Goal: Task Accomplishment & Management: Use online tool/utility

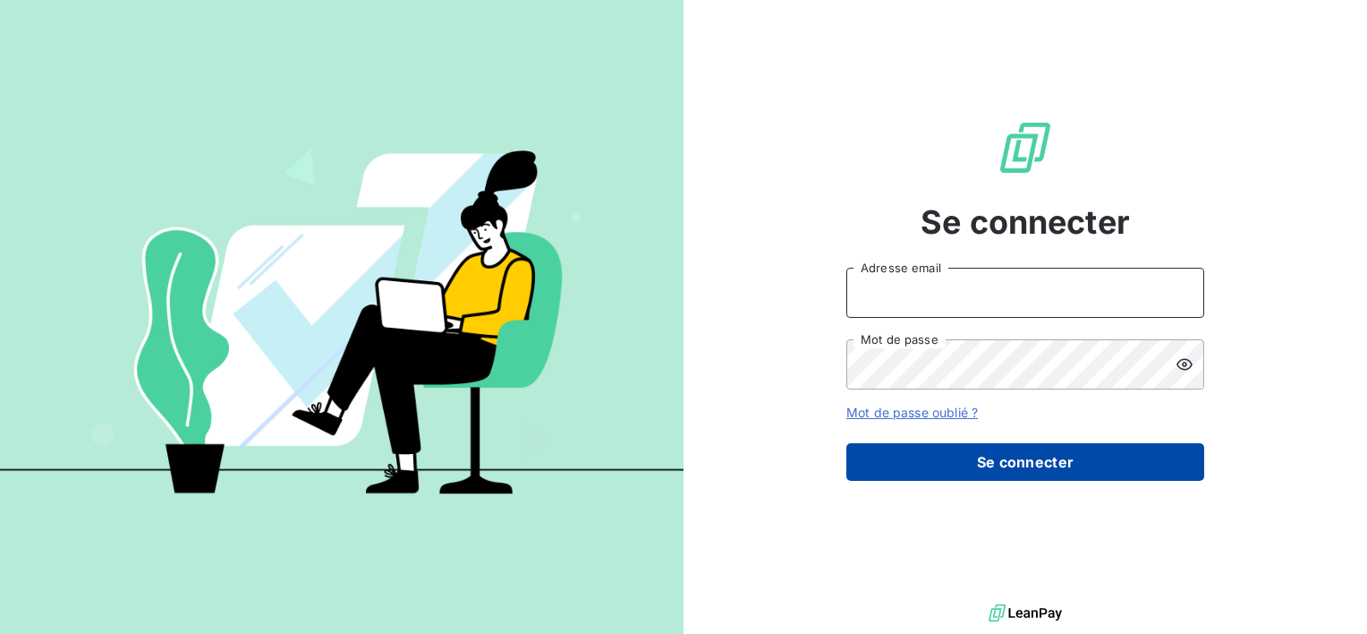
type input "[PERSON_NAME][EMAIL_ADDRESS][DOMAIN_NAME]"
click at [1129, 456] on button "Se connecter" at bounding box center [1026, 462] width 358 height 38
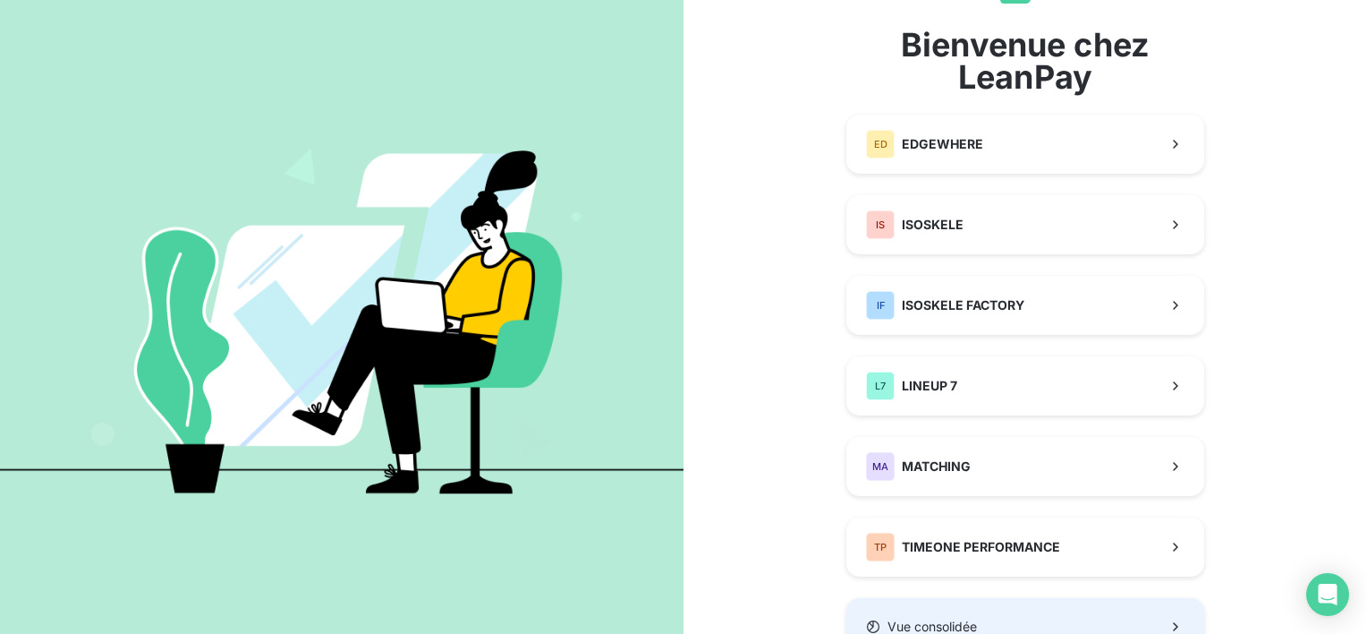
scroll to position [162, 0]
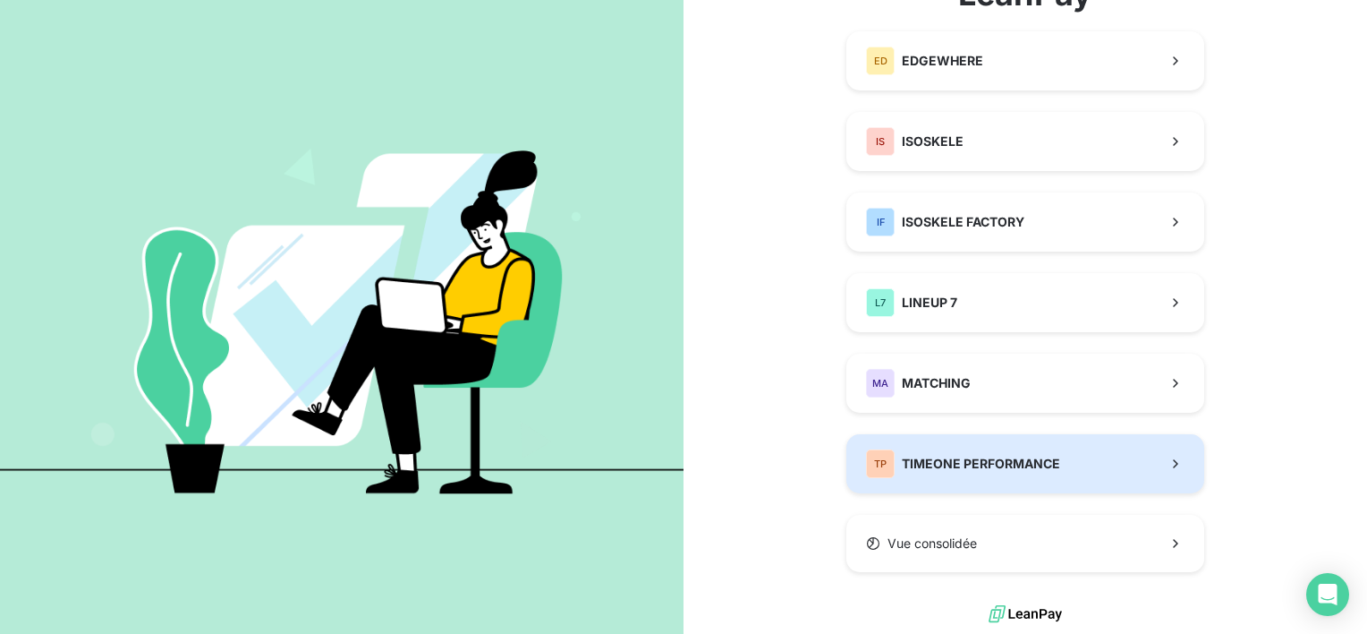
click at [1031, 470] on span "TIMEONE PERFORMANCE" at bounding box center [981, 464] width 158 height 18
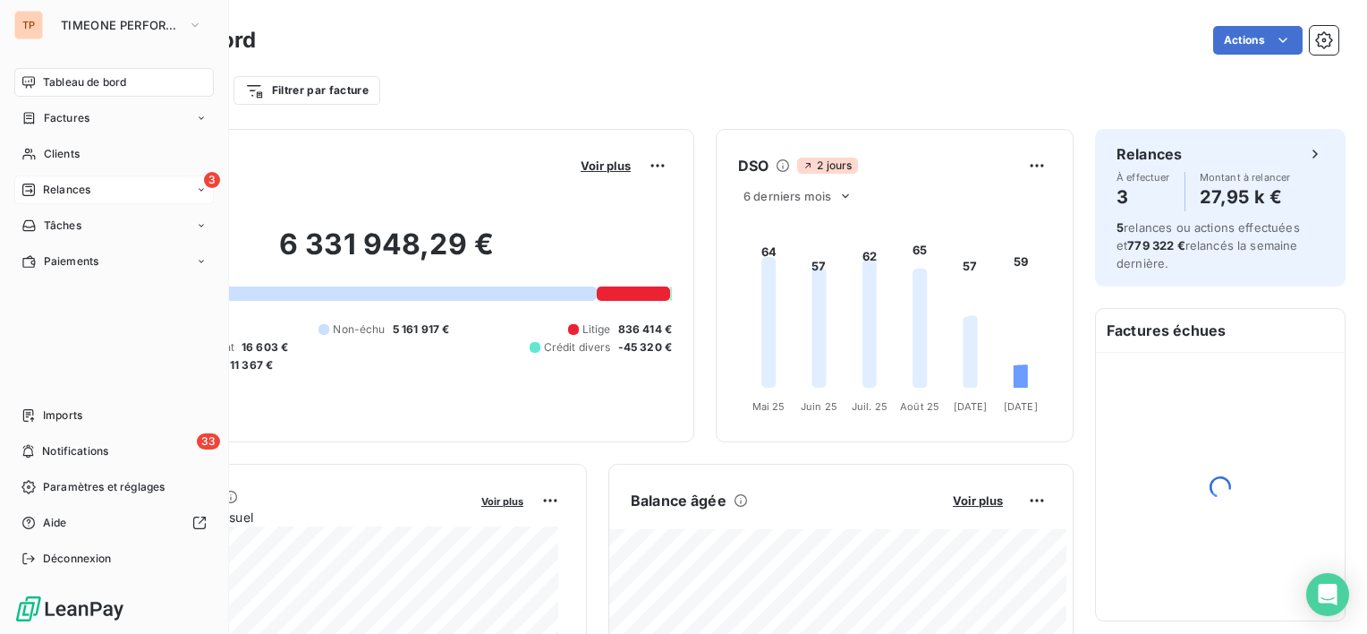
click at [72, 186] on span "Relances" at bounding box center [66, 190] width 47 height 16
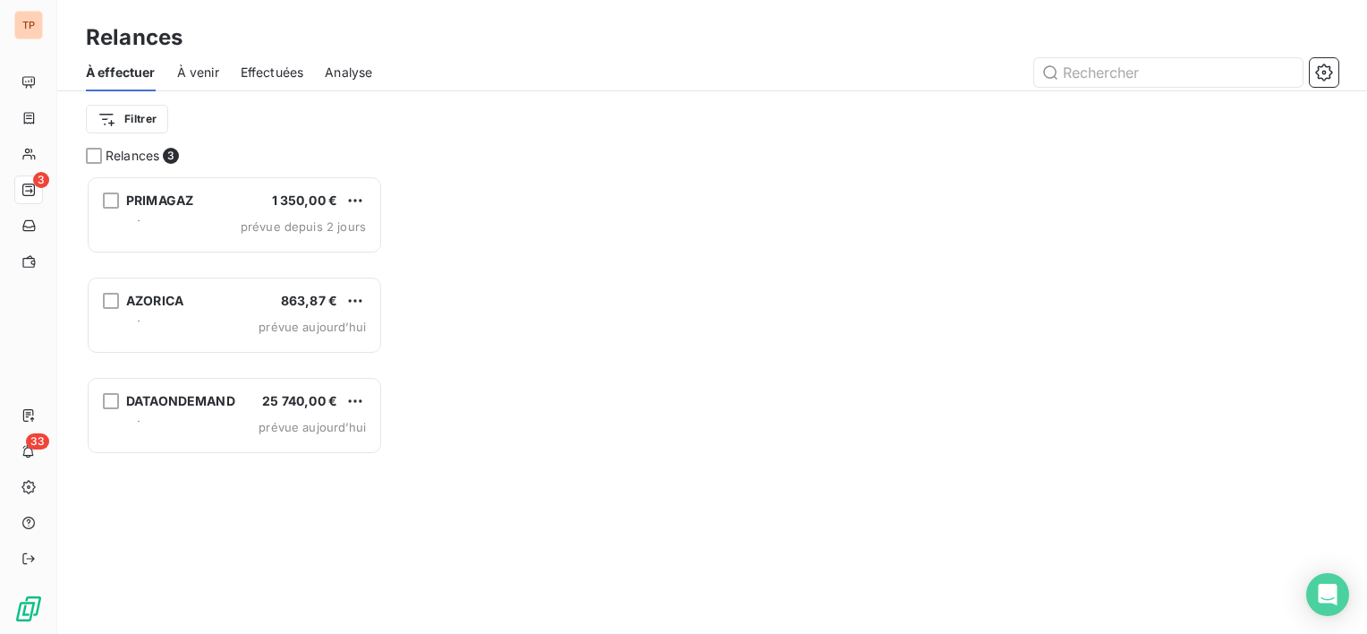
scroll to position [444, 283]
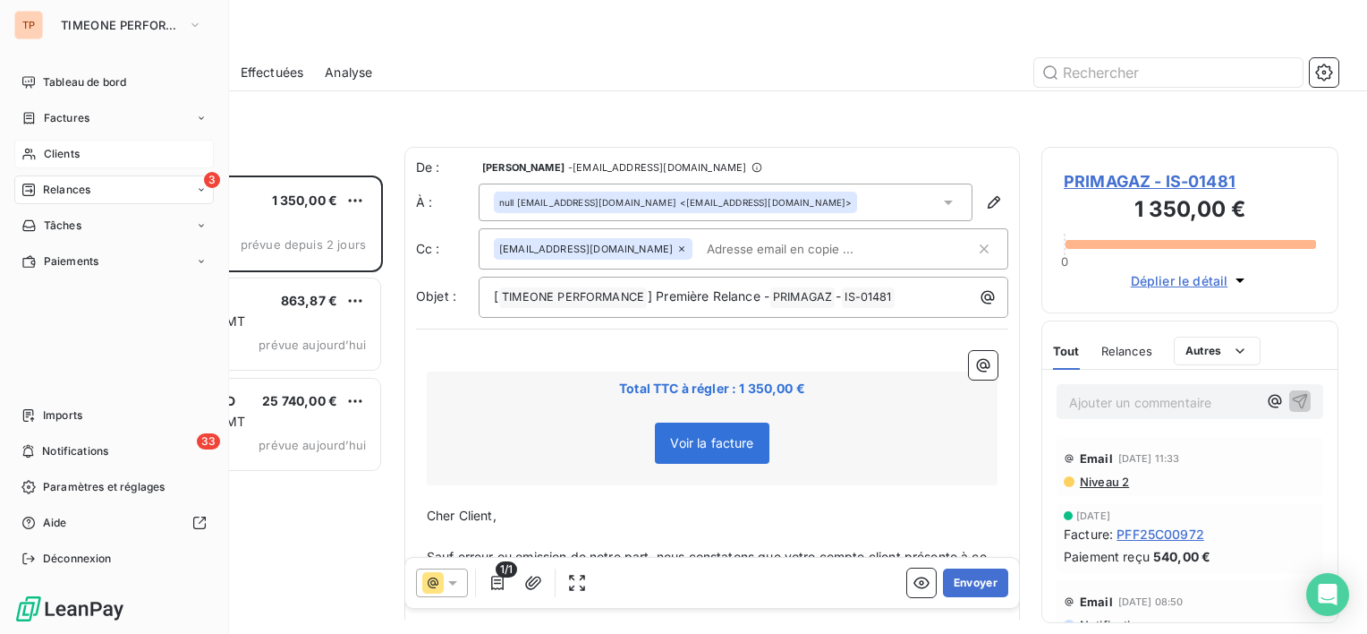
click at [90, 147] on div "Clients" at bounding box center [114, 154] width 200 height 29
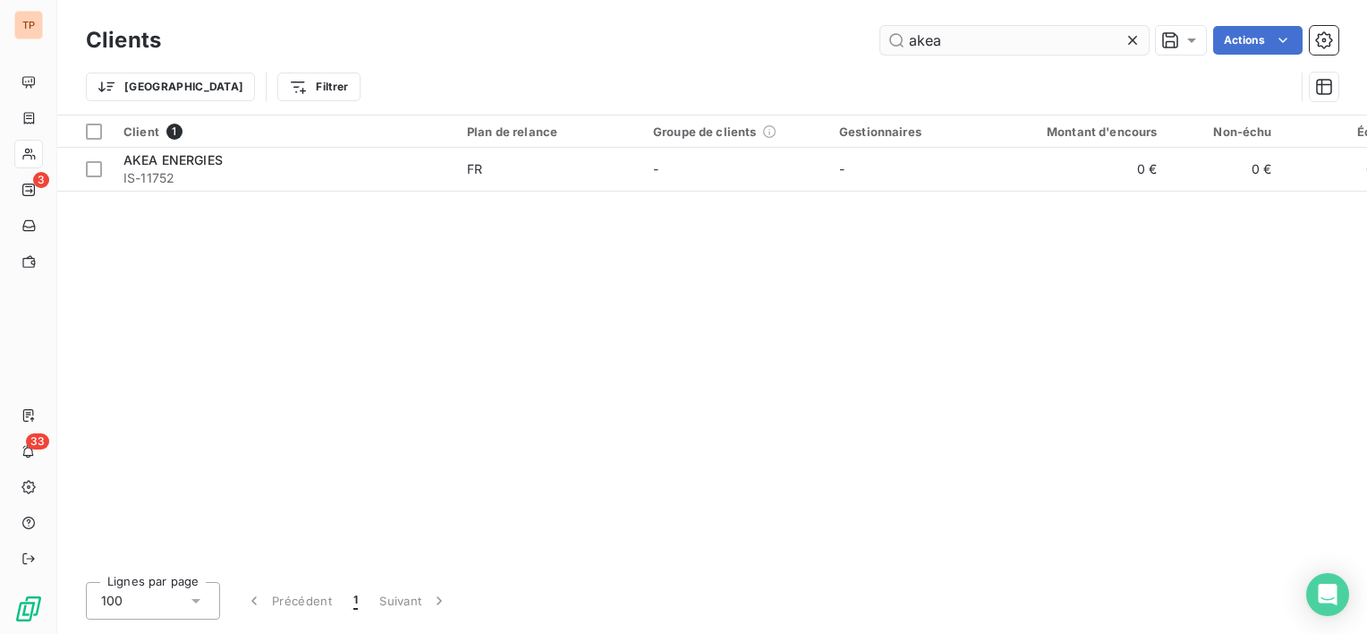
drag, startPoint x: 981, startPoint y: 54, endPoint x: 881, endPoint y: 32, distance: 102.5
click at [881, 32] on div "Clients akea Actions" at bounding box center [712, 40] width 1253 height 38
drag, startPoint x: 1010, startPoint y: 30, endPoint x: 856, endPoint y: 24, distance: 154.1
click at [856, 24] on div "Clients akea Actions" at bounding box center [712, 40] width 1253 height 38
type input "direct ban"
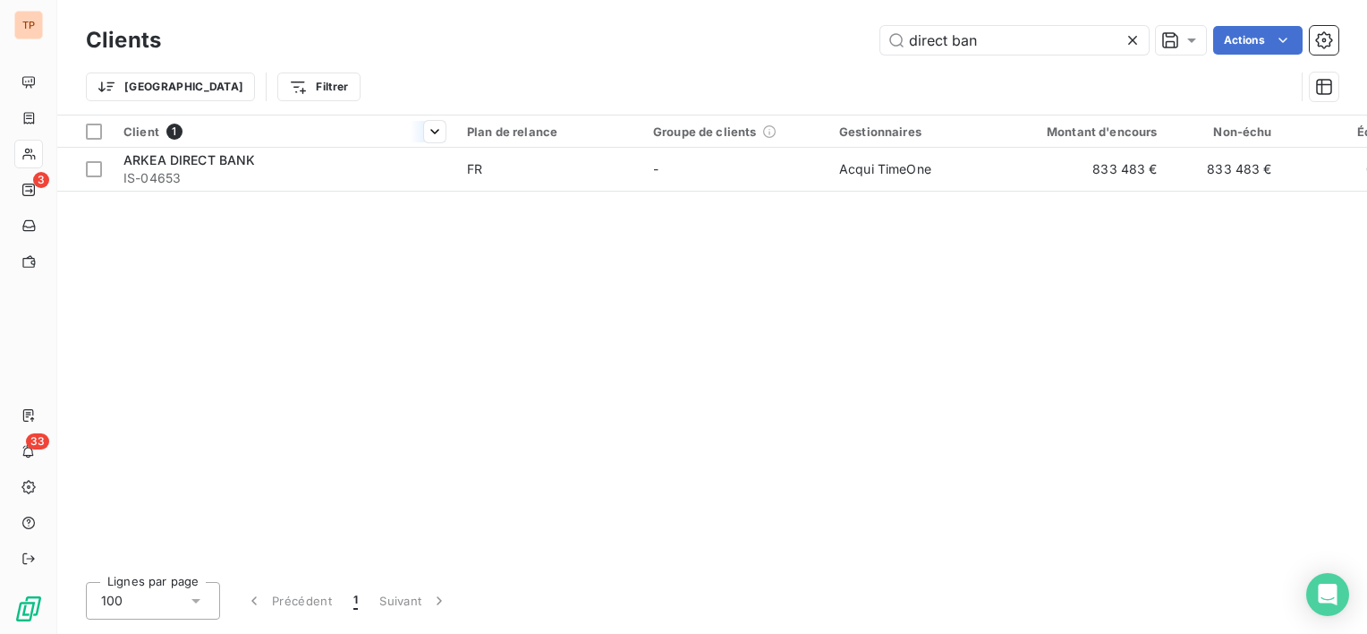
click at [275, 136] on div "Client 1" at bounding box center [285, 132] width 322 height 16
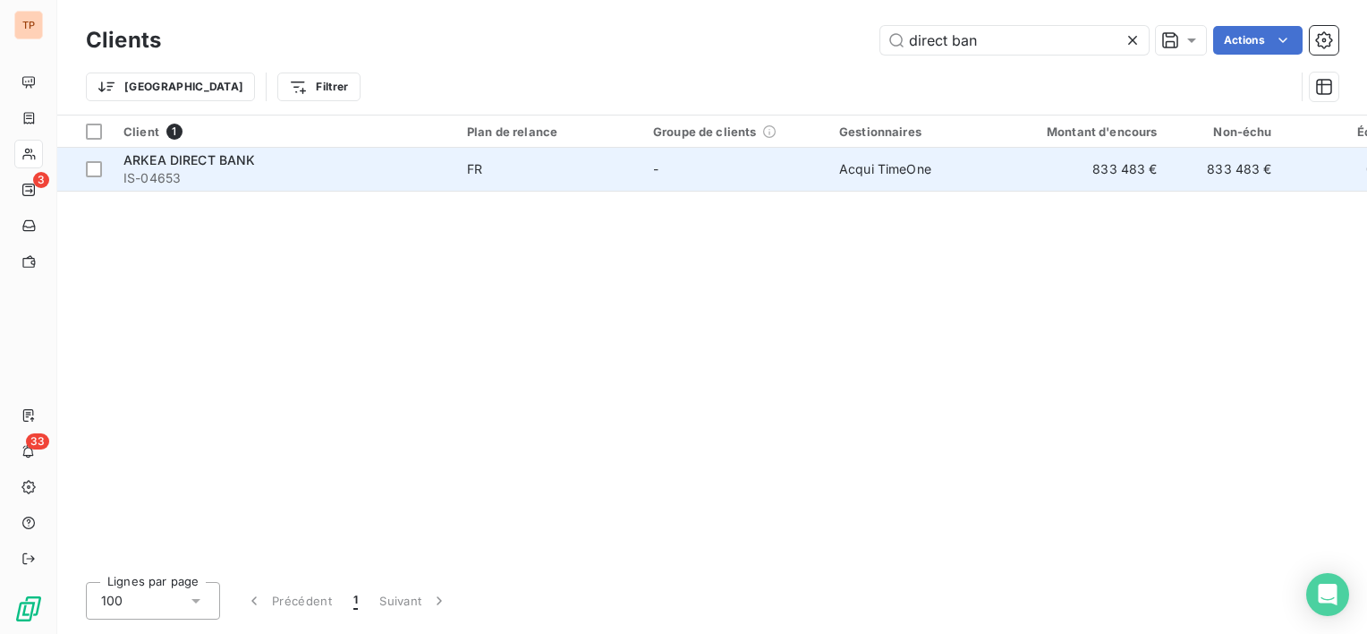
click at [294, 162] on div "ARKEA DIRECT BANK" at bounding box center [285, 160] width 322 height 18
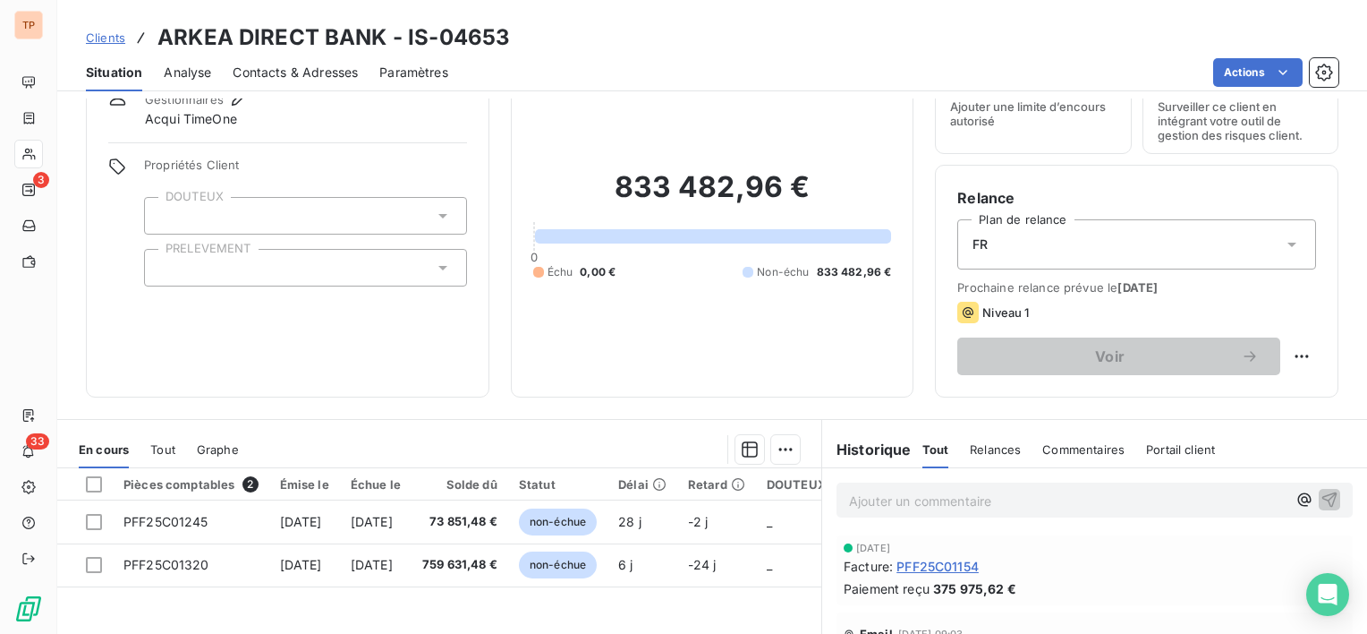
scroll to position [179, 0]
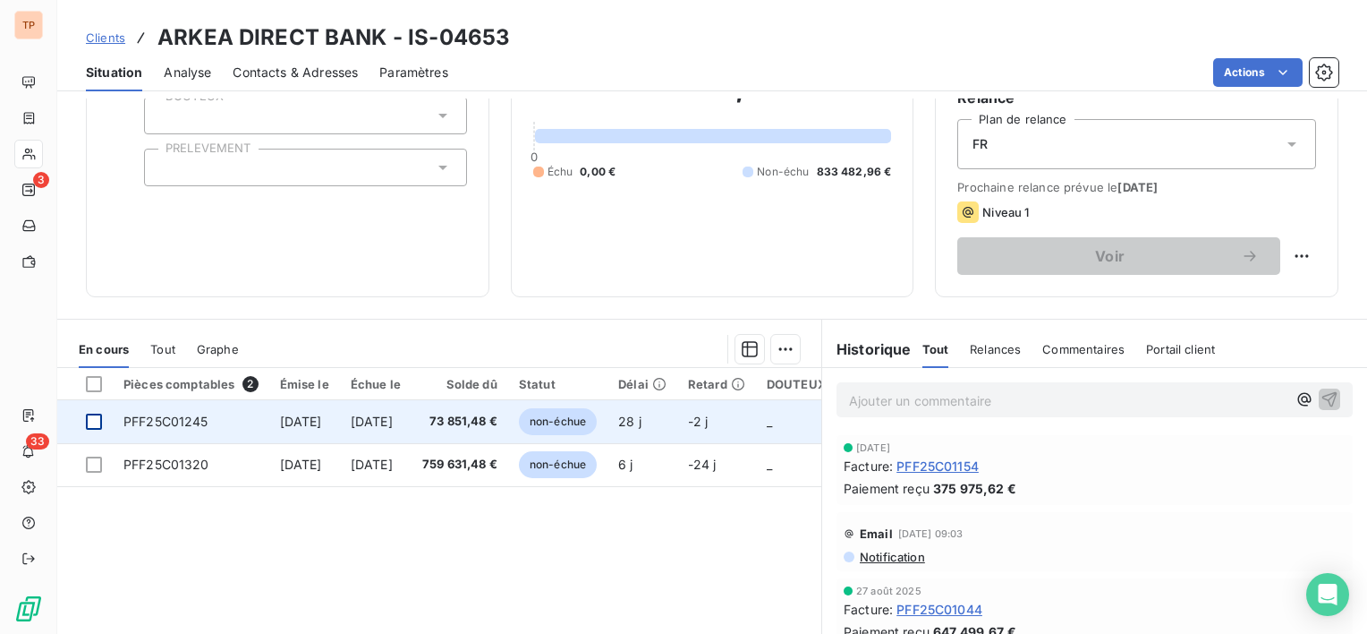
click at [100, 420] on div at bounding box center [94, 421] width 16 height 16
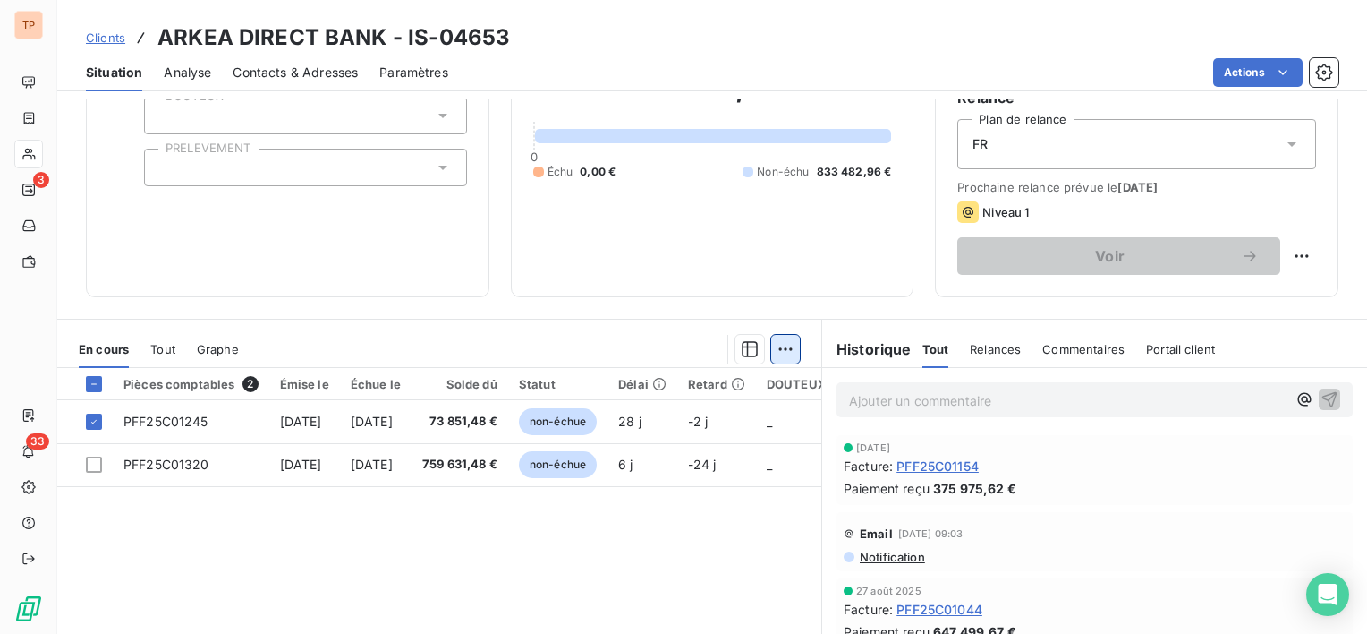
click at [770, 333] on html "TP 3 33 Clients ARKEA DIRECT BANK - IS-04653 Situation Analyse Contacts & Adres…" at bounding box center [683, 317] width 1367 height 634
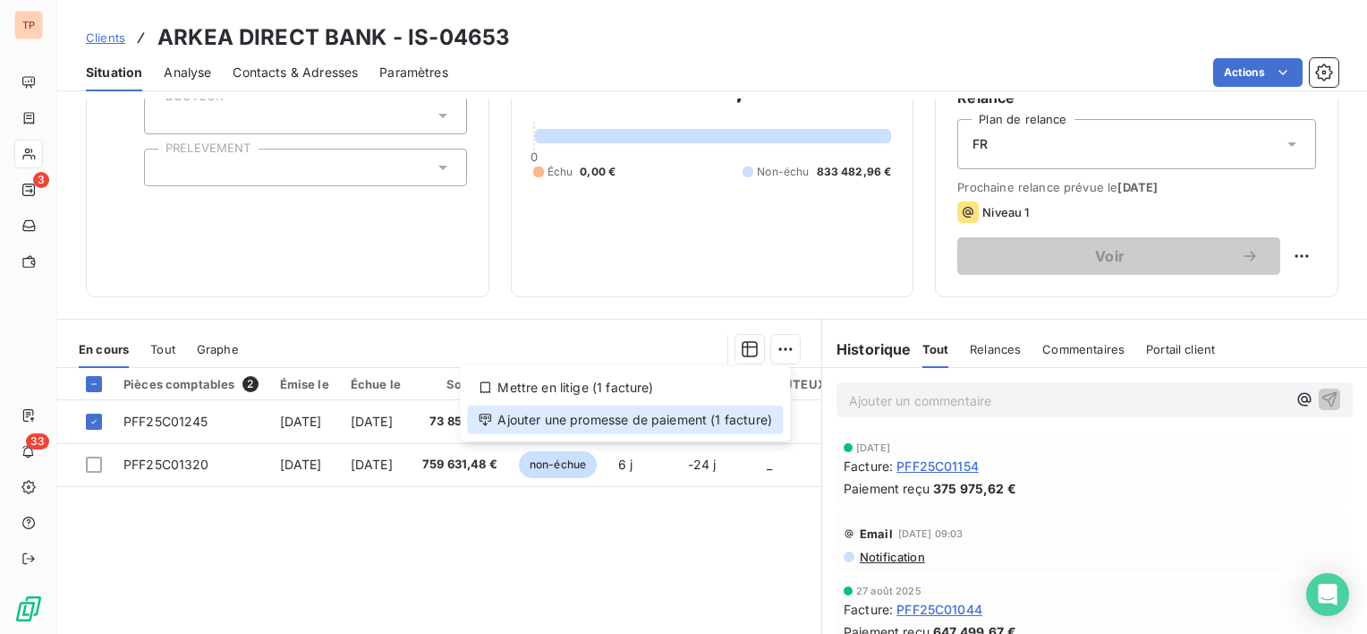
click at [619, 422] on div "Ajouter une promesse de paiement (1 facture)" at bounding box center [625, 419] width 316 height 29
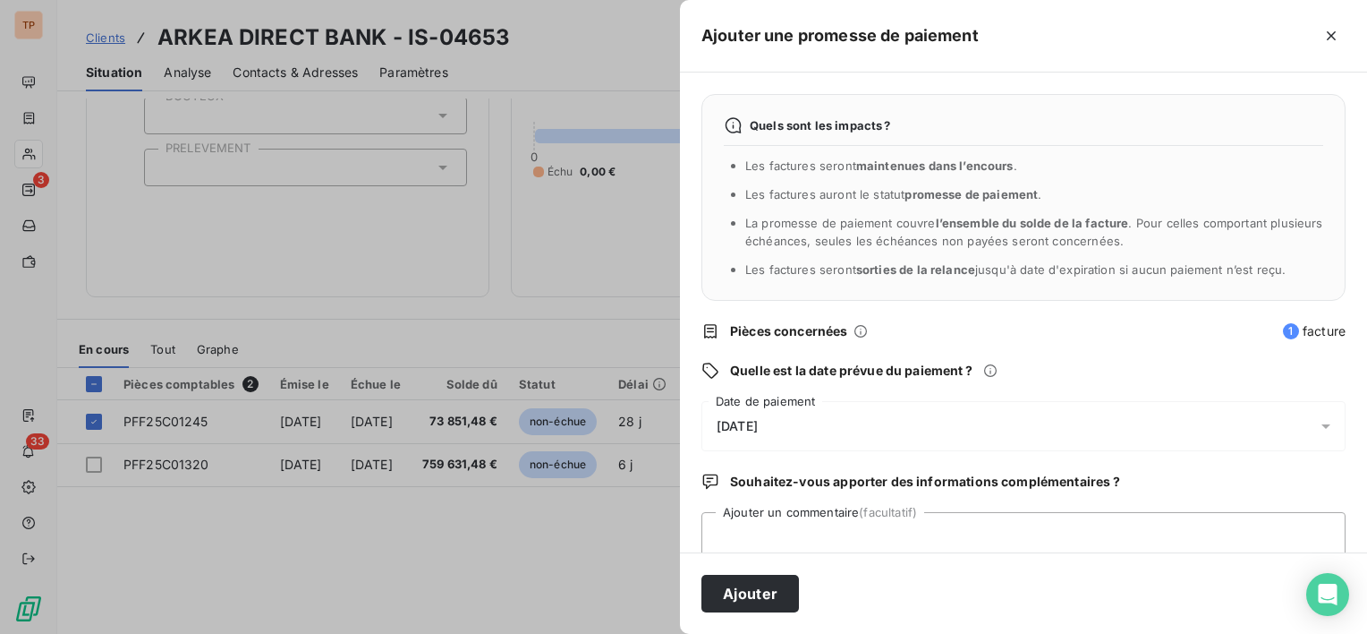
click at [816, 438] on div "[DATE]" at bounding box center [1024, 426] width 644 height 50
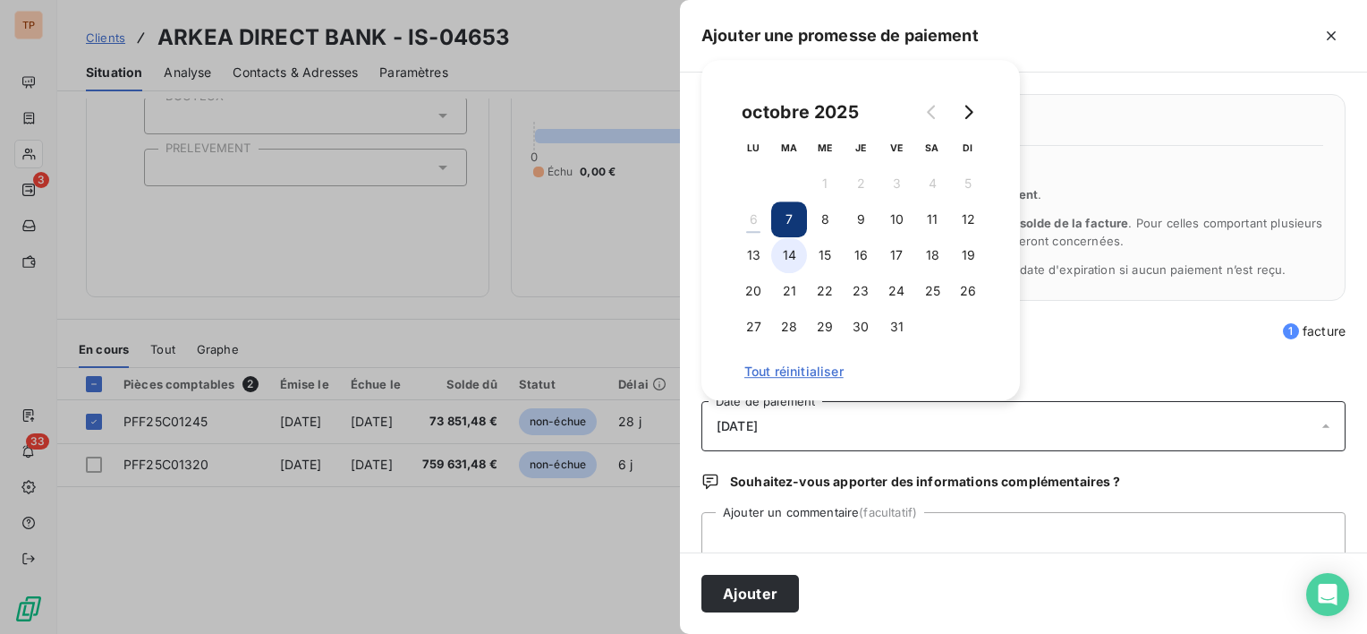
click at [792, 243] on button "14" at bounding box center [789, 255] width 36 height 36
click at [855, 532] on textarea "Ajouter un commentaire (facultatif)" at bounding box center [1024, 546] width 644 height 68
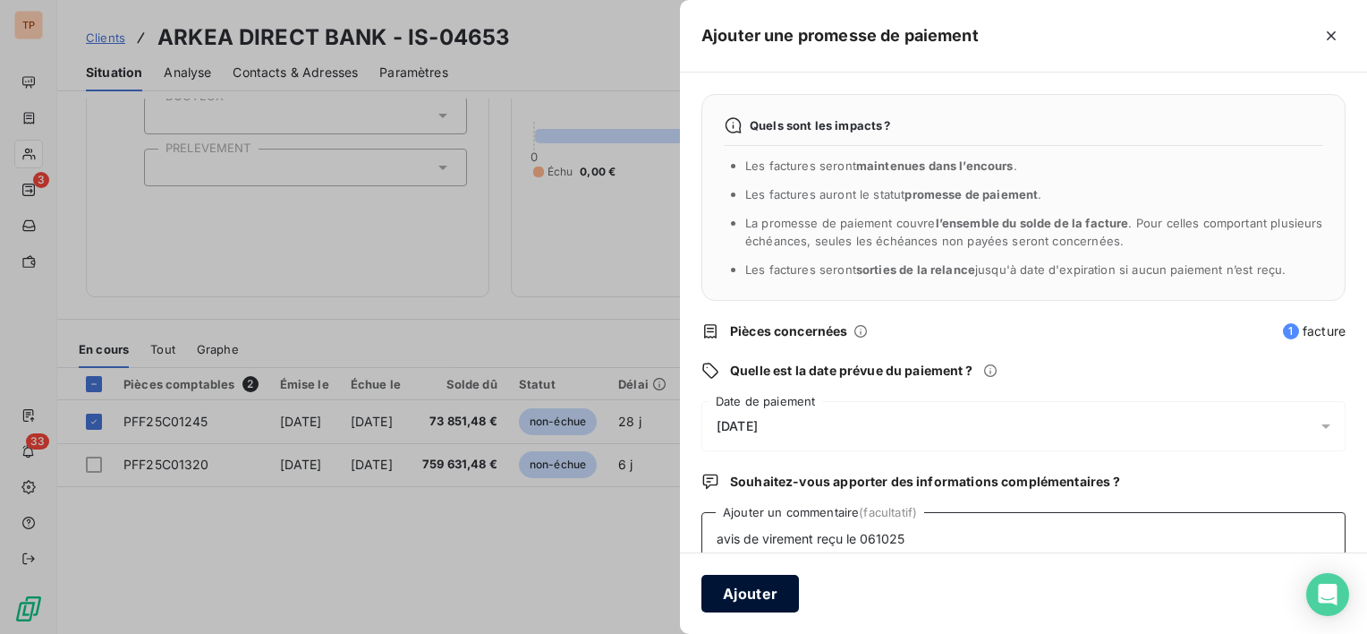
type textarea "avis de virement reçu le 061025"
click at [776, 597] on button "Ajouter" at bounding box center [751, 594] width 98 height 38
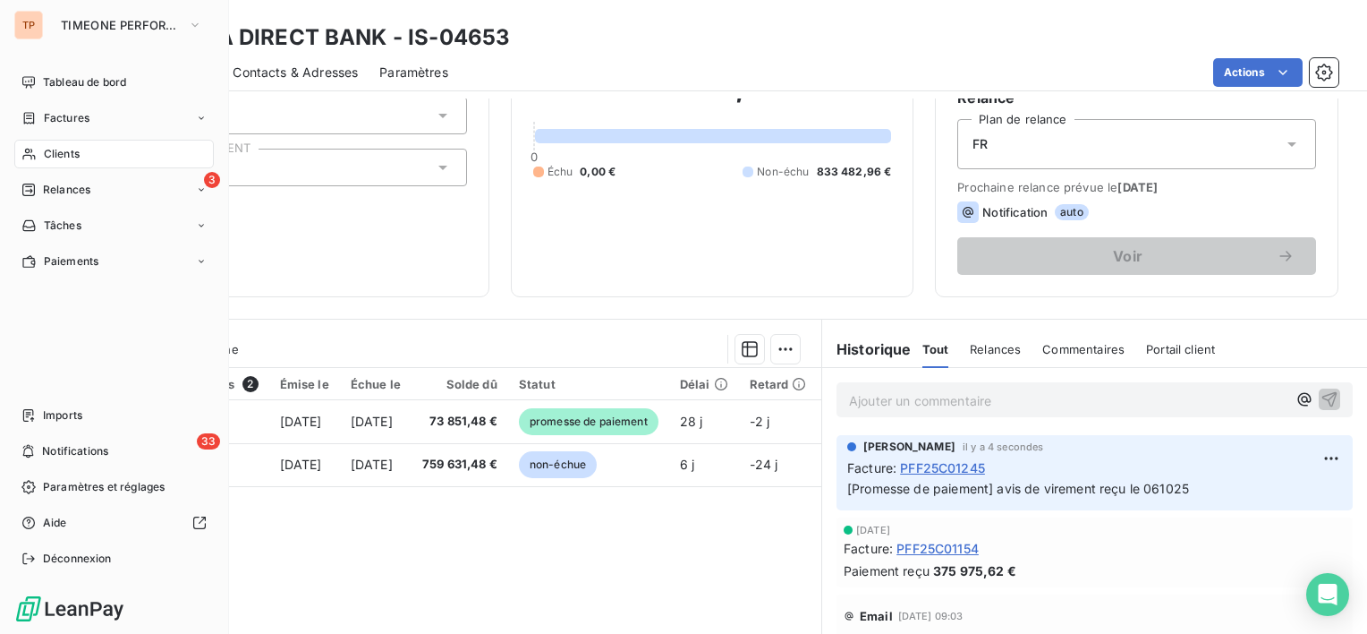
click at [39, 183] on div "Relances" at bounding box center [55, 190] width 69 height 16
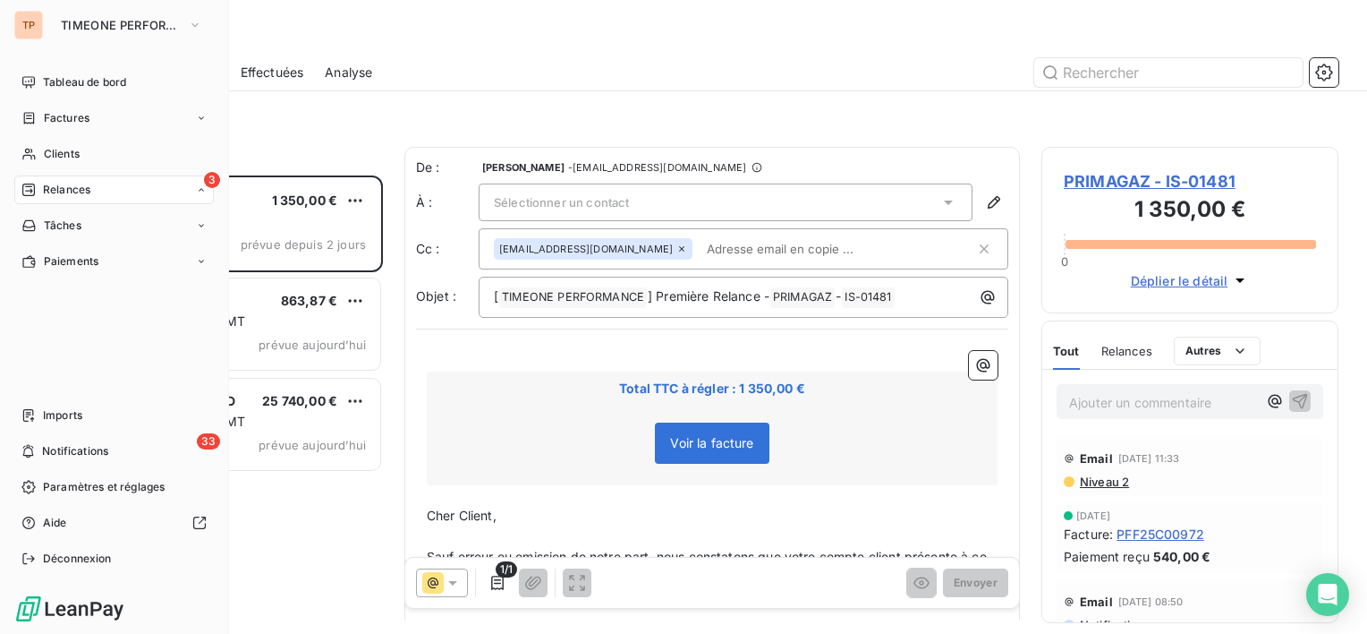
scroll to position [444, 283]
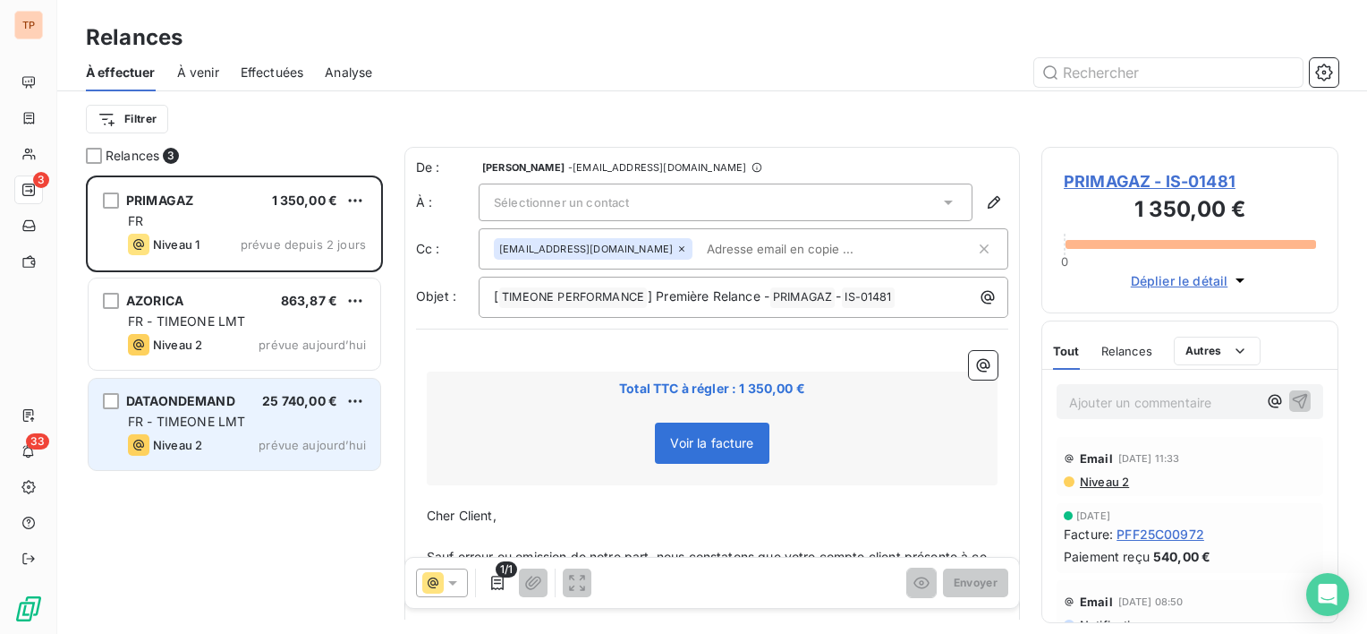
click at [269, 420] on div "FR - TIMEONE LMT" at bounding box center [247, 422] width 238 height 18
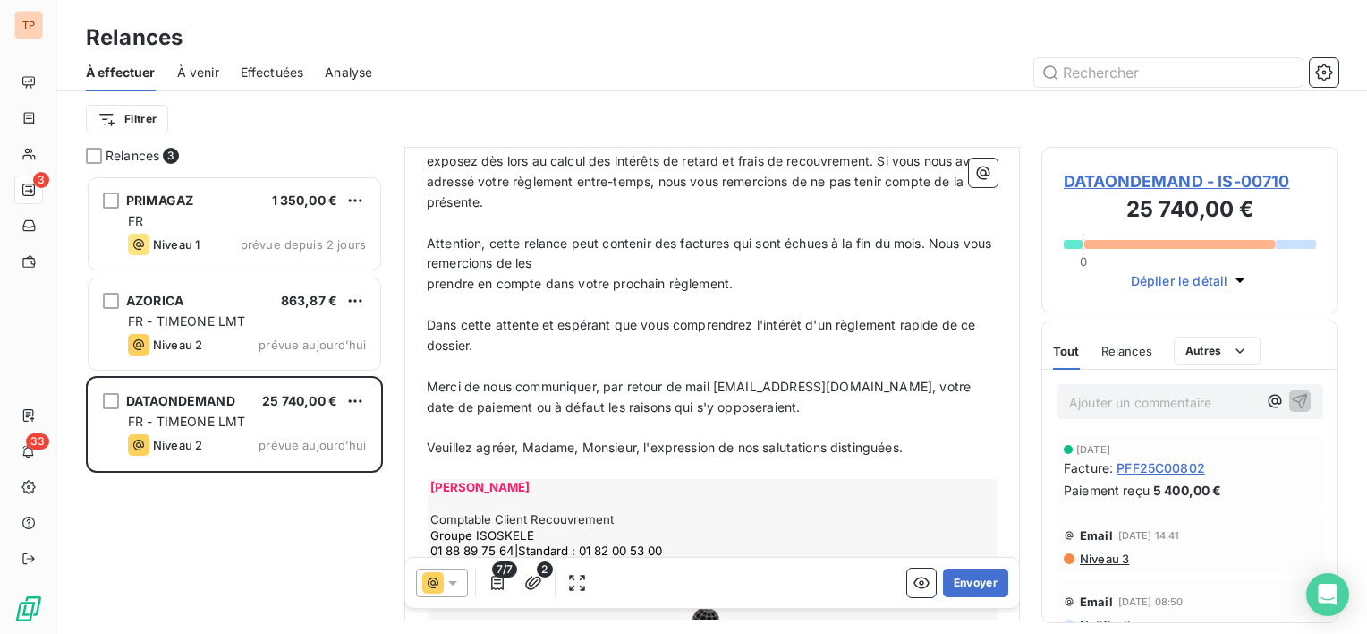
scroll to position [716, 0]
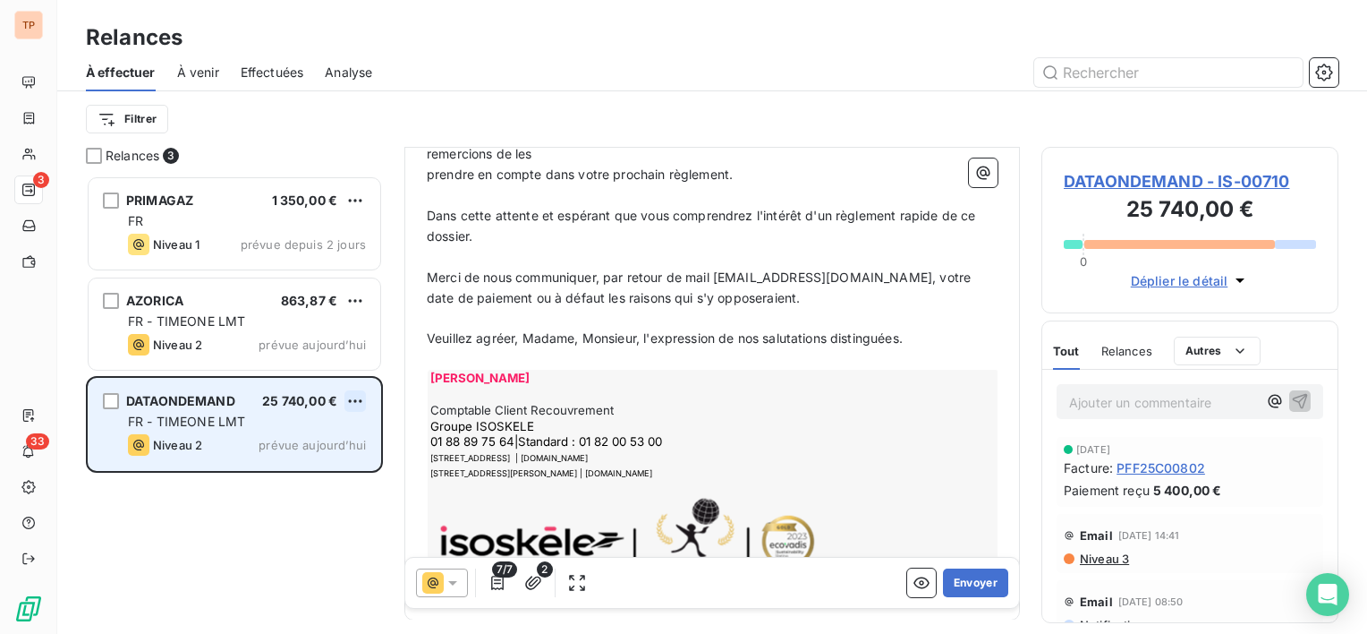
click at [354, 389] on html "TP 3 33 Relances À effectuer À venir Effectuées Analyse Filtrer Relances 3 PRIM…" at bounding box center [683, 317] width 1367 height 634
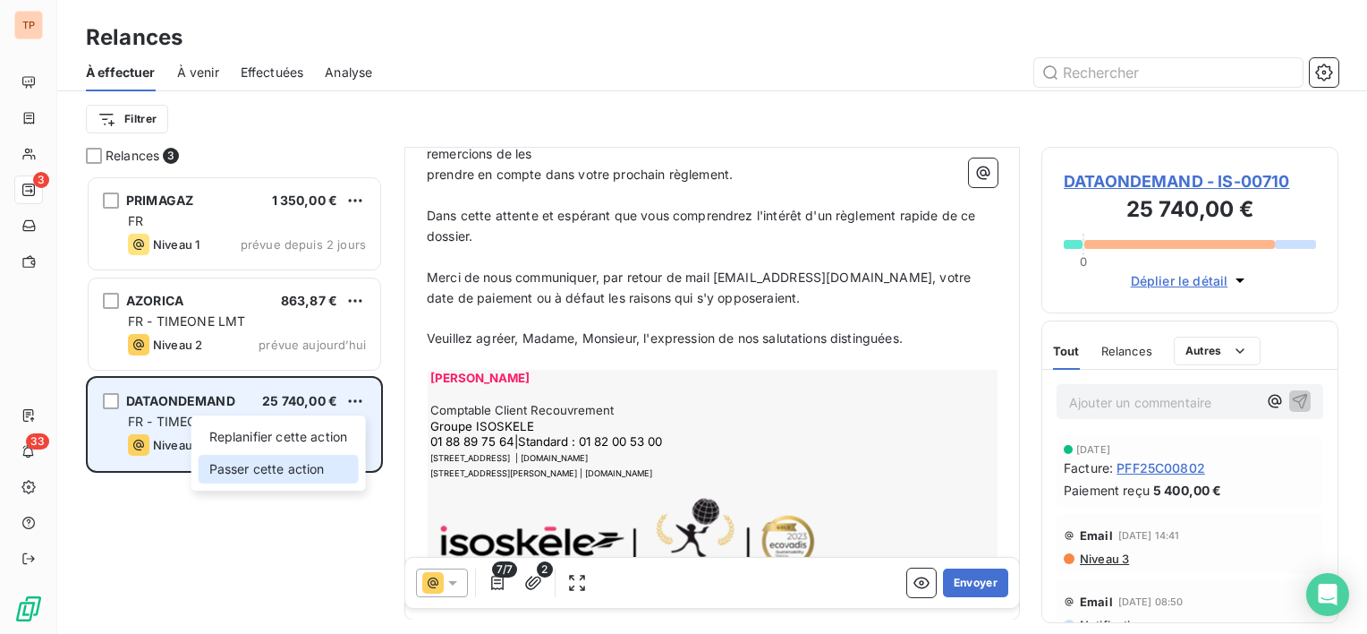
click at [312, 465] on div "Passer cette action" at bounding box center [279, 469] width 160 height 29
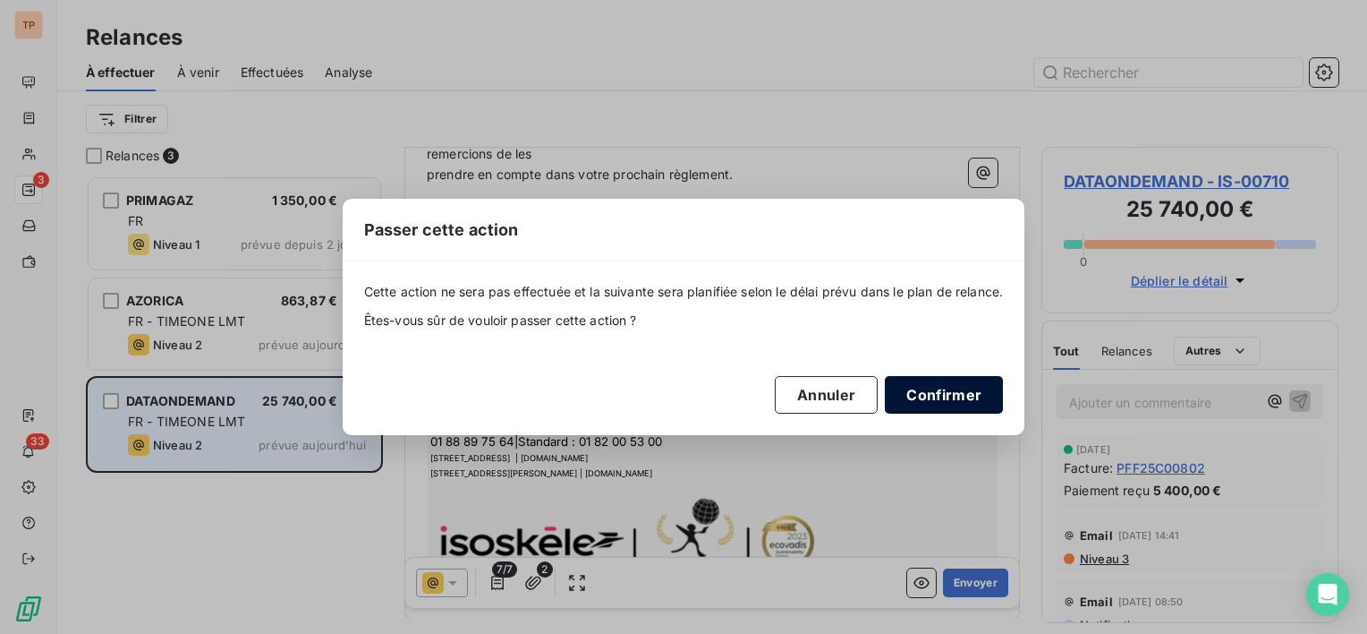
click at [955, 390] on button "Confirmer" at bounding box center [944, 395] width 118 height 38
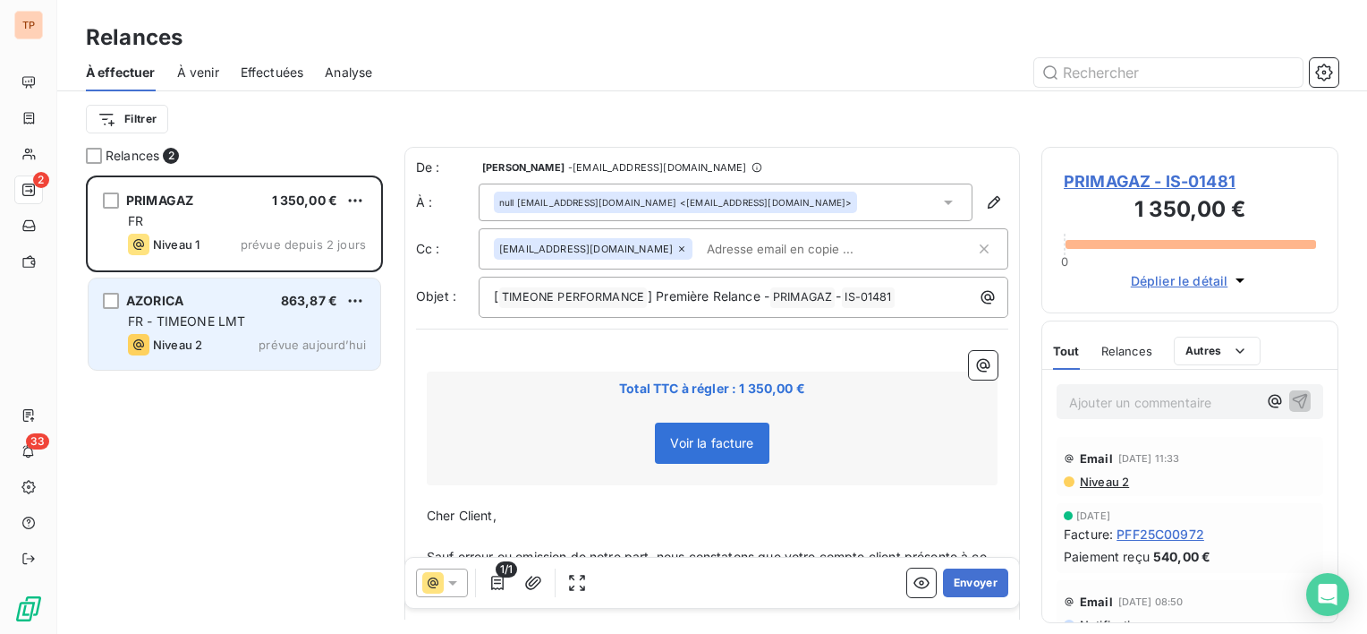
click at [254, 329] on div "AZORICA 863,87 € FR - TIMEONE LMT Niveau 2 prévue [DATE]" at bounding box center [235, 323] width 292 height 91
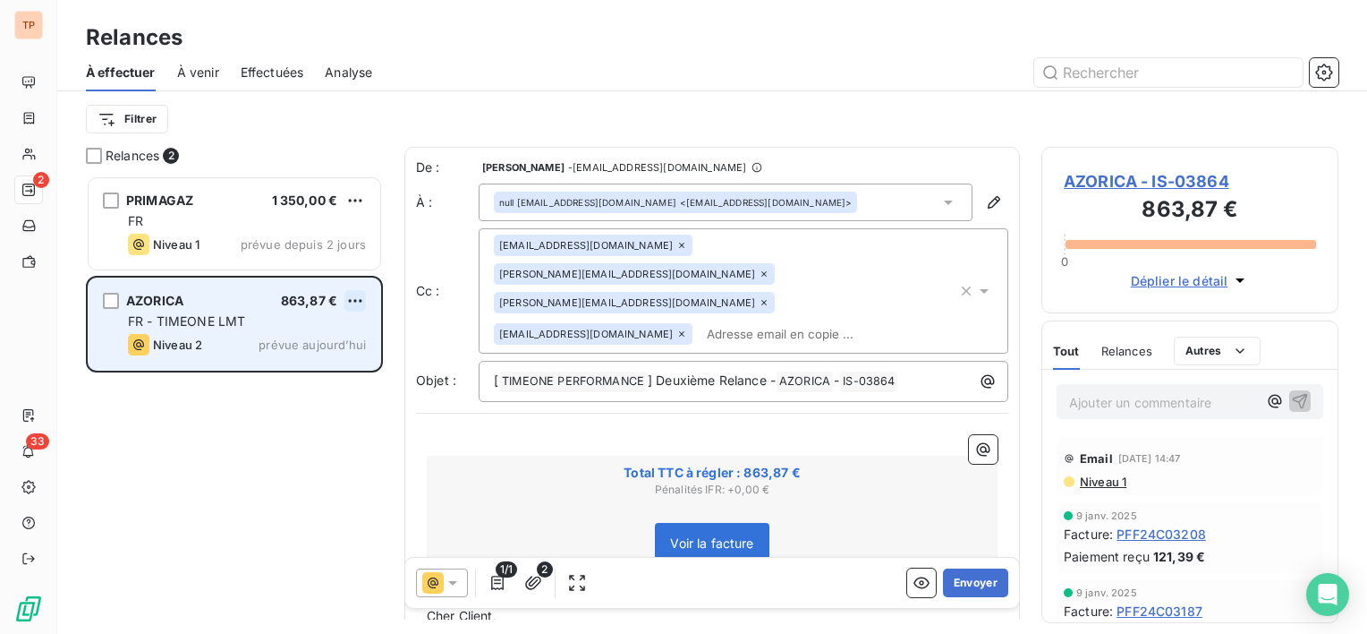
click at [361, 309] on html "TP 2 33 Relances À effectuer À venir Effectuées Analyse Filtrer Relances 2 PRIM…" at bounding box center [683, 317] width 1367 height 634
click at [345, 329] on div "Replanifier cette action" at bounding box center [279, 336] width 160 height 29
select select "9"
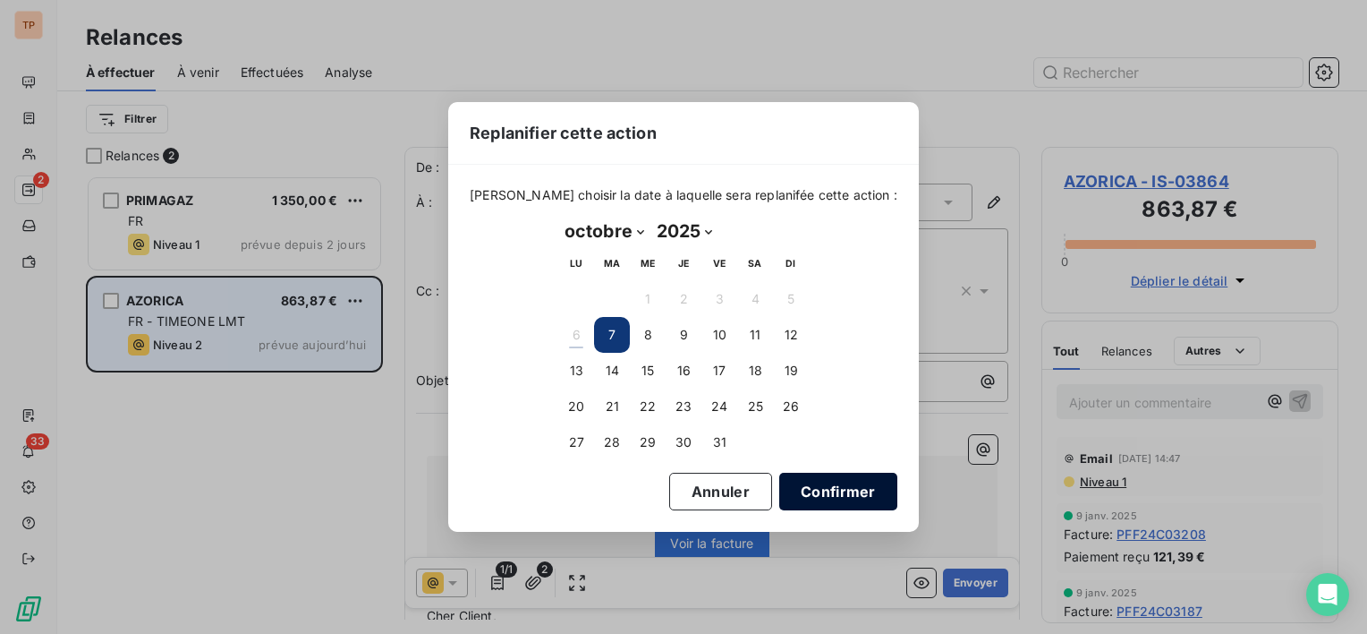
click at [805, 489] on button "Confirmer" at bounding box center [839, 492] width 118 height 38
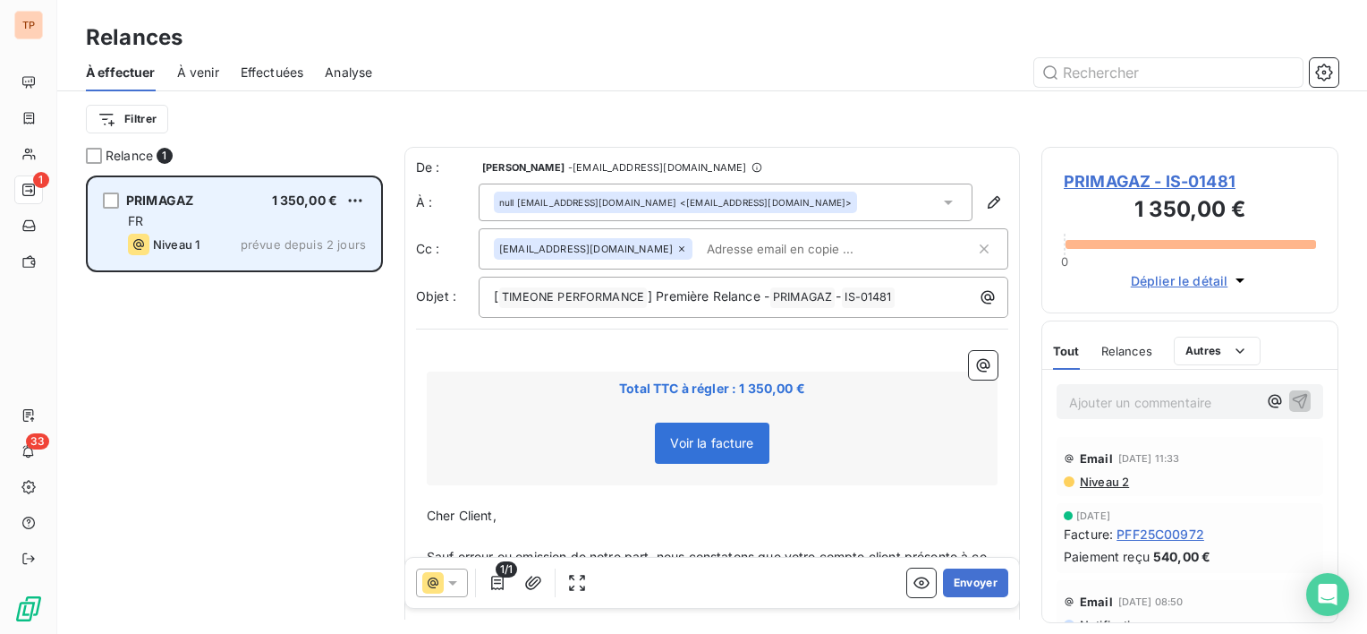
click at [365, 184] on div "PRIMAGAZ 1 350,00 € FR Niveau 1 prévue depuis 2 jours" at bounding box center [235, 223] width 292 height 91
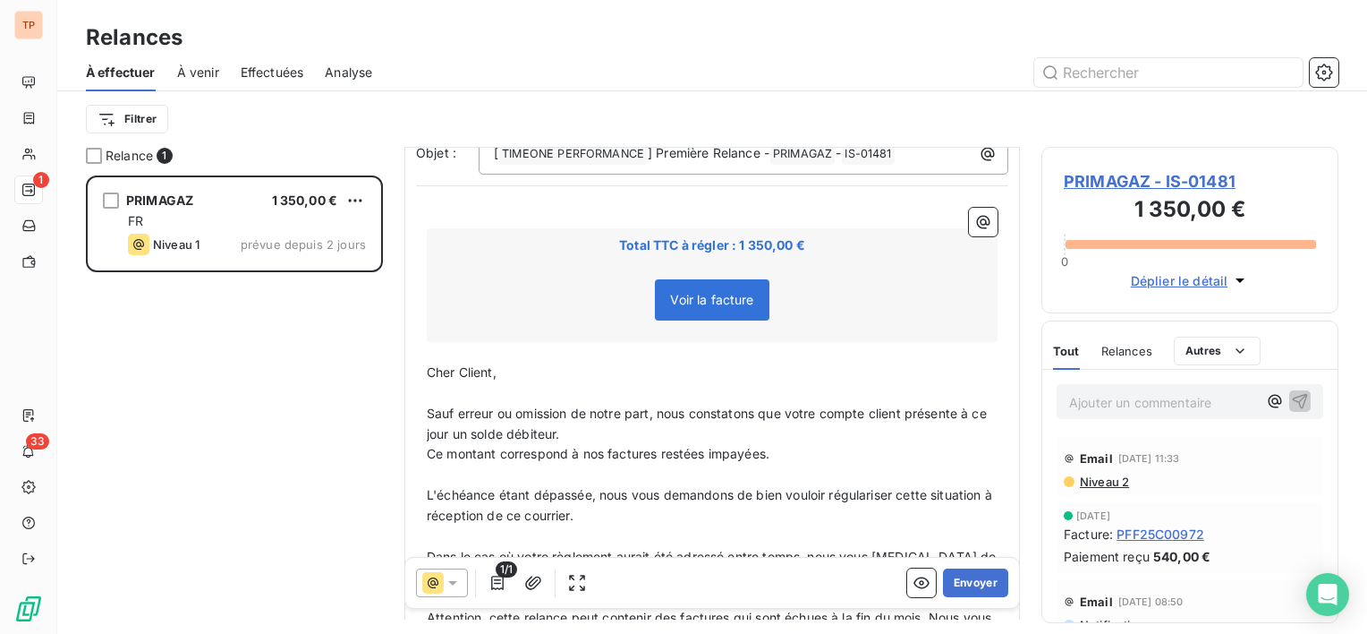
scroll to position [78, 0]
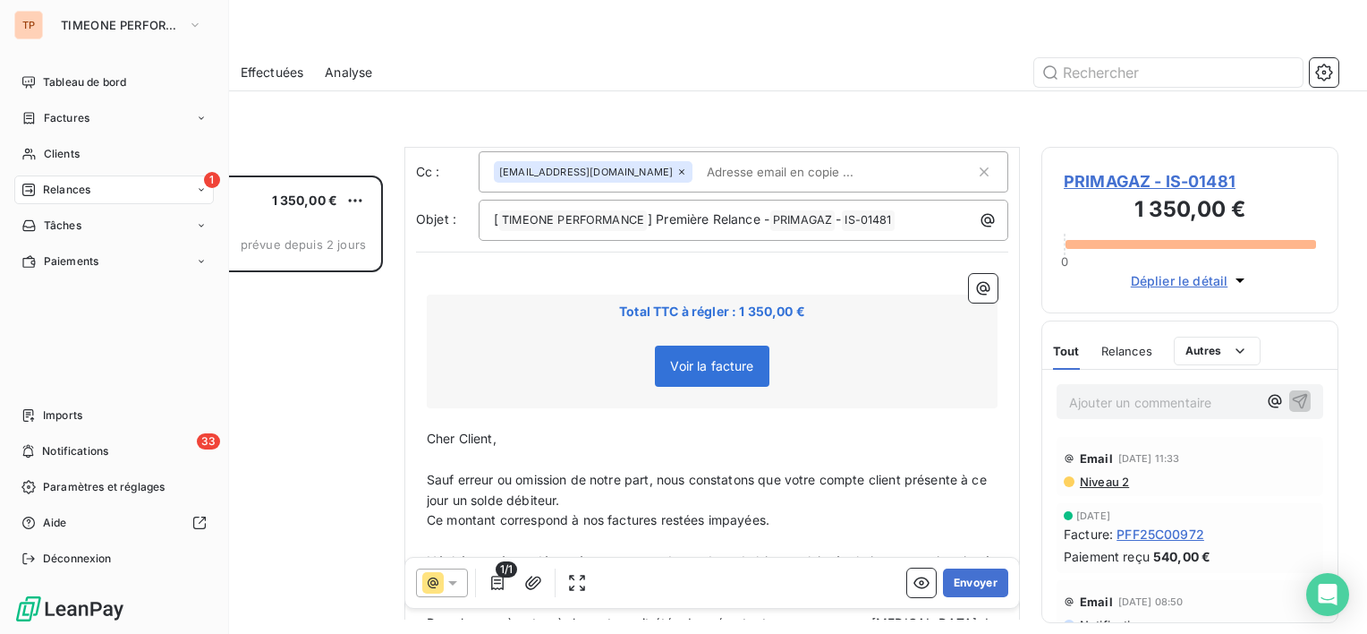
click at [115, 7] on div "TP TIMEONE PERFORMANCE Tableau de bord Factures Clients 1 Relances Tâches Paiem…" at bounding box center [114, 317] width 229 height 634
click at [111, 30] on span "TIMEONE PERFORMANCE" at bounding box center [121, 25] width 120 height 14
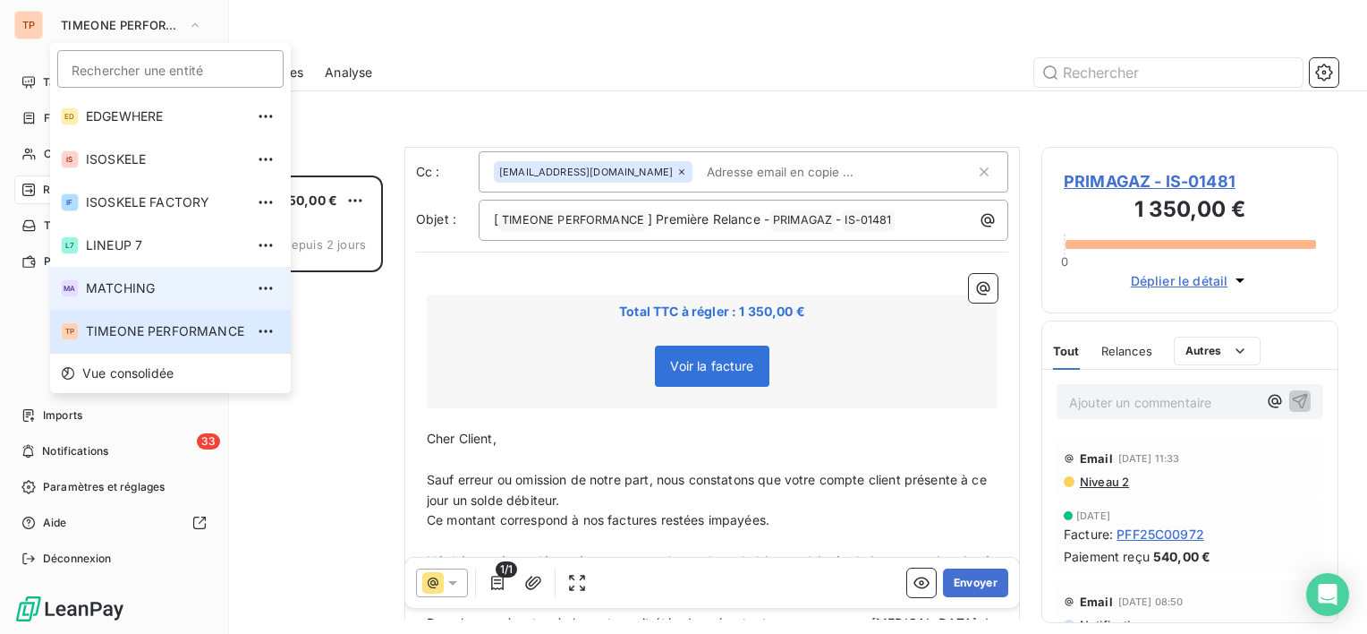
click at [141, 272] on li "MA MATCHING" at bounding box center [170, 288] width 241 height 43
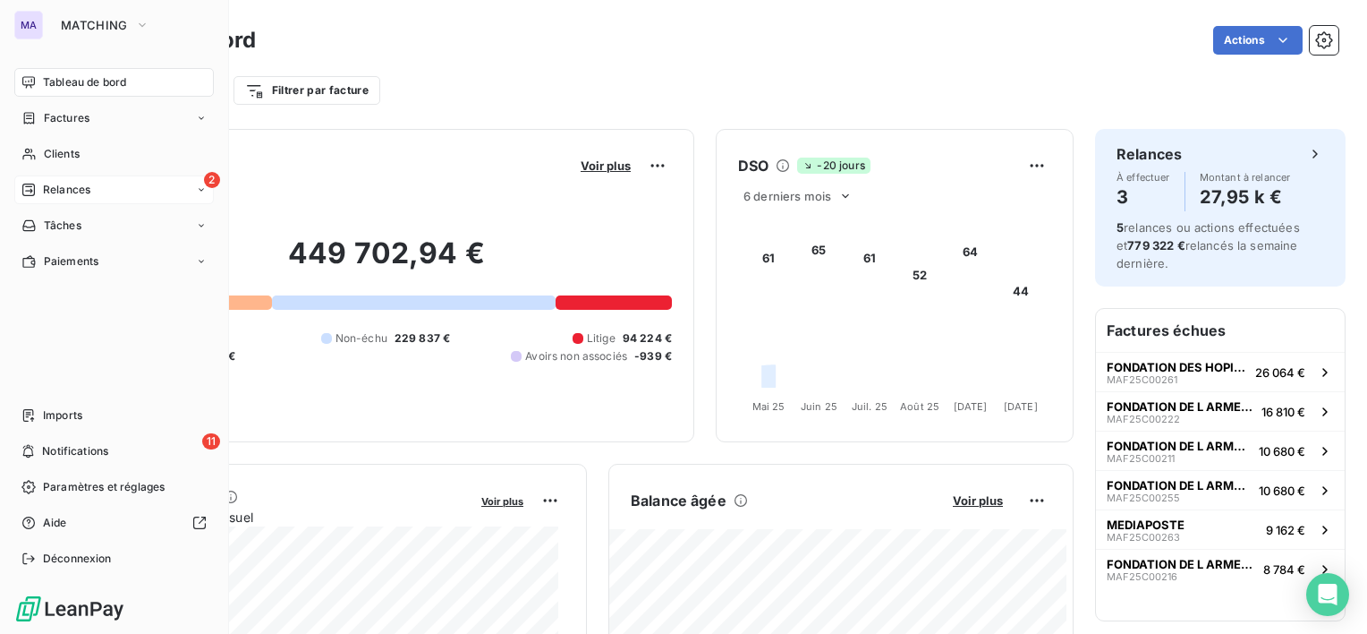
click at [89, 189] on span "Relances" at bounding box center [66, 190] width 47 height 16
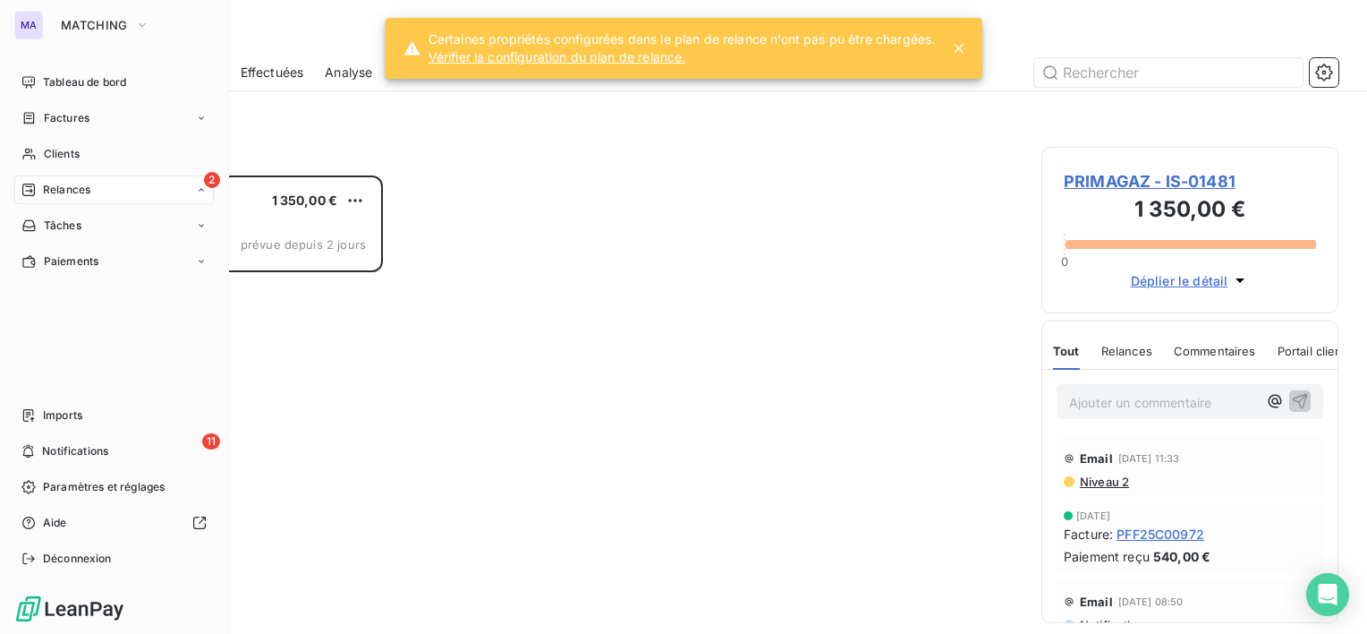
scroll to position [444, 283]
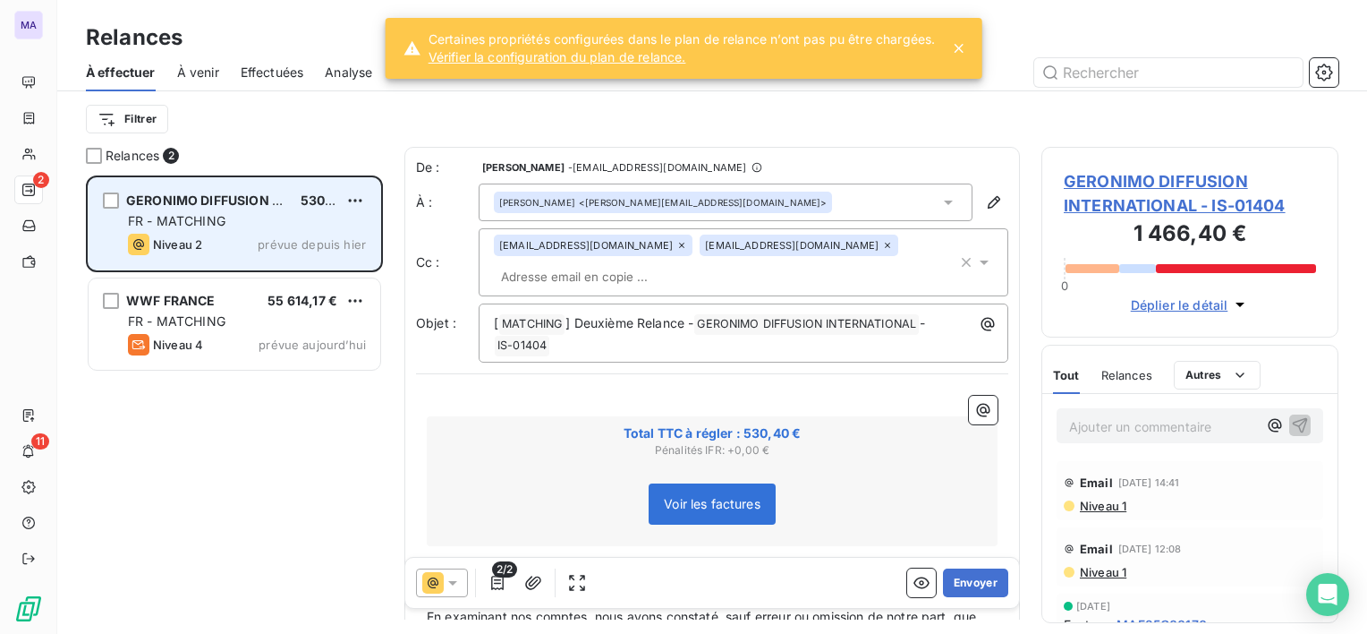
click at [287, 215] on div "FR - MATCHING" at bounding box center [247, 221] width 238 height 18
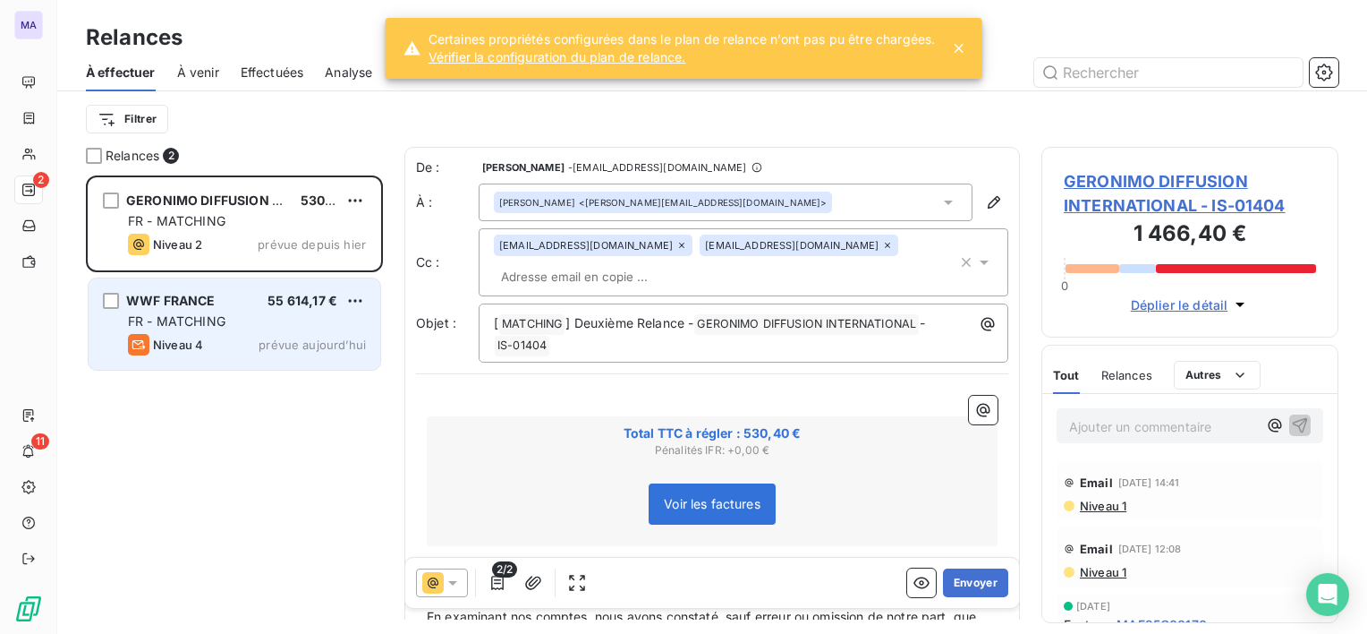
click at [301, 289] on div "WWF FRANCE 55 614,17 € FR - MATCHING Niveau 4 prévue [DATE]" at bounding box center [235, 323] width 292 height 91
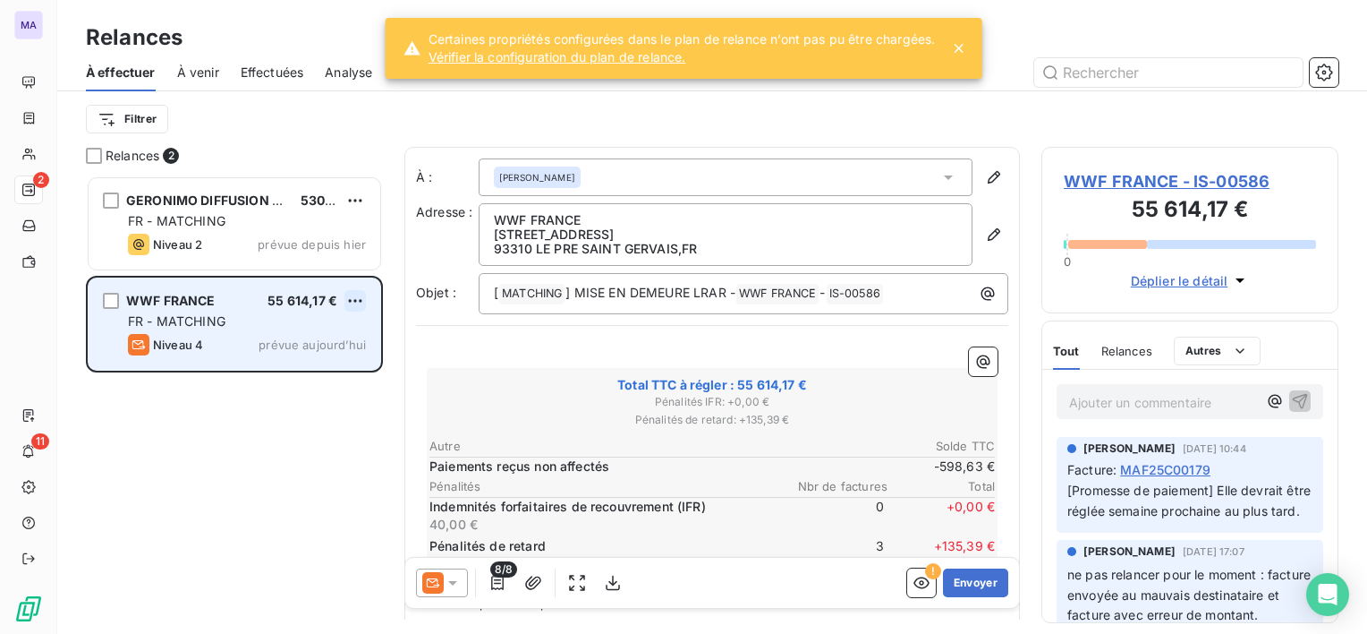
click at [348, 293] on html "MA 2 11 Relances À effectuer À venir Effectuées Analyse Filtrer Relances 2 GERO…" at bounding box center [683, 317] width 1367 height 634
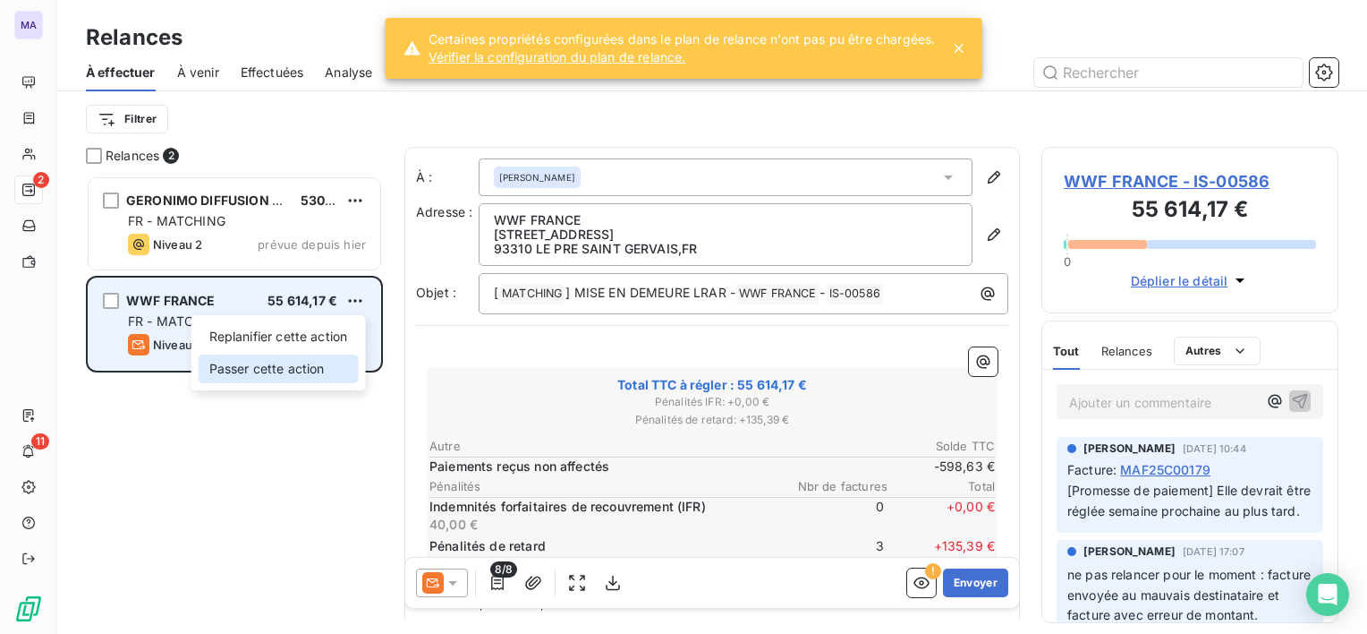
click at [294, 367] on div "Passer cette action" at bounding box center [279, 368] width 160 height 29
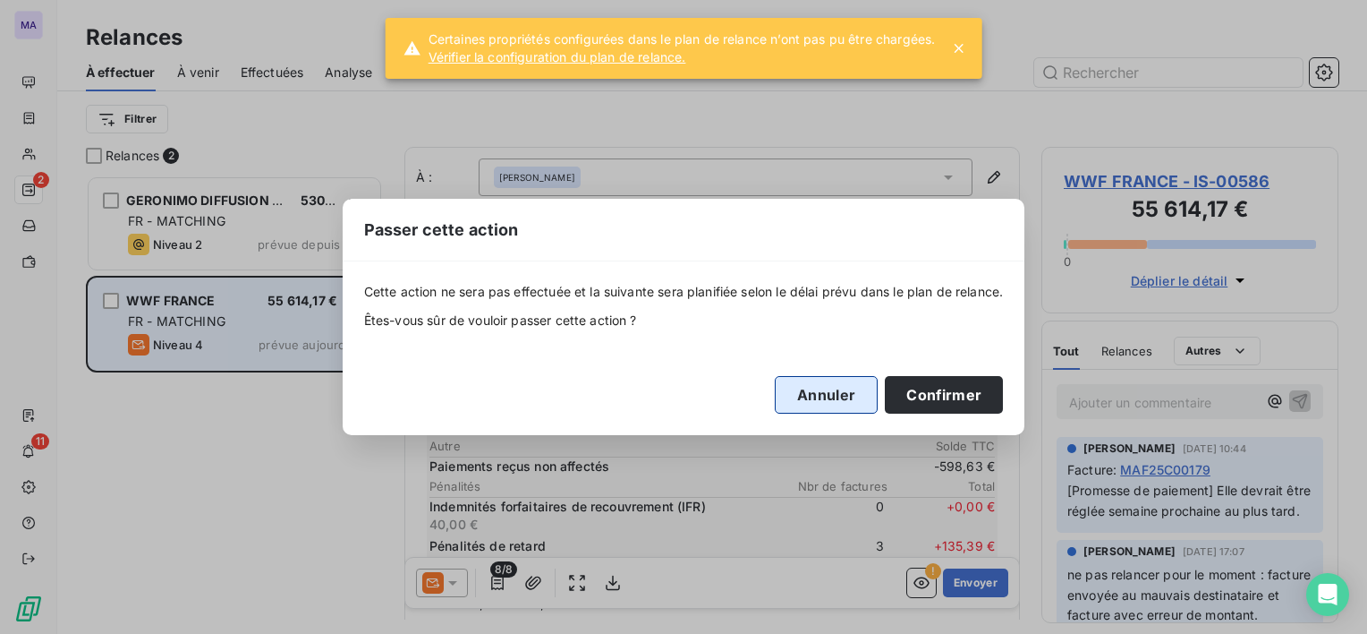
click at [802, 400] on button "Annuler" at bounding box center [826, 395] width 103 height 38
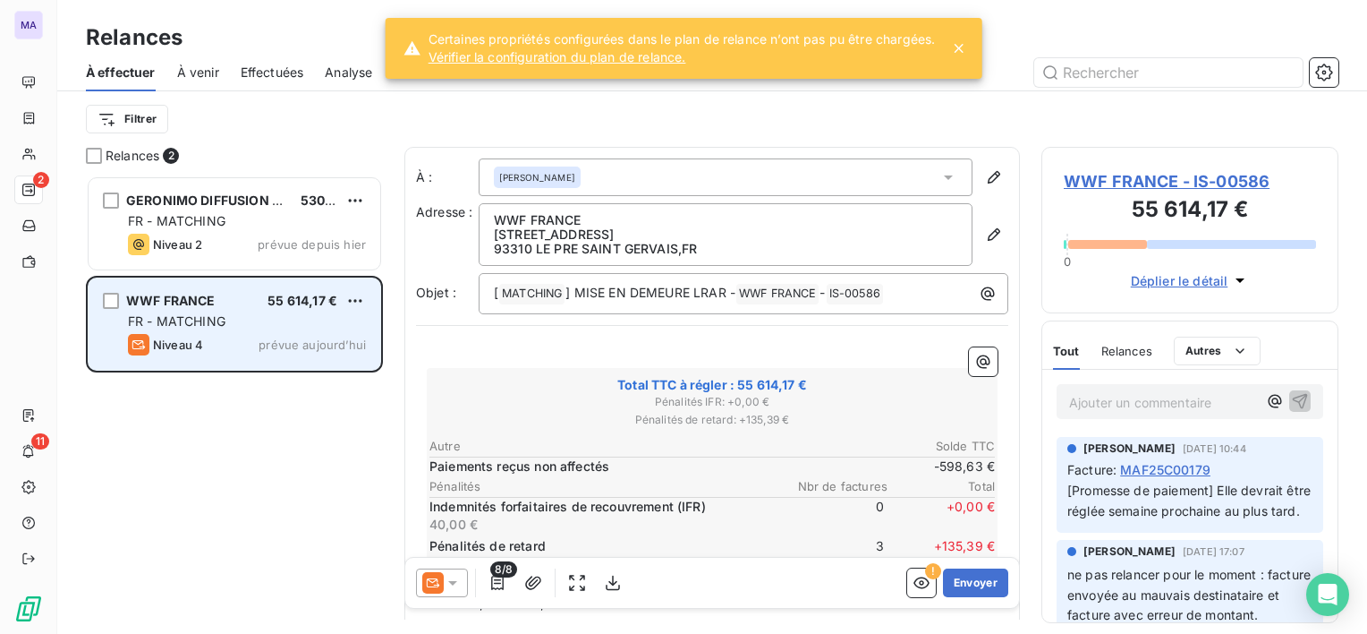
click at [372, 306] on div "WWF FRANCE 55 614,17 € FR - MATCHING Niveau 4 prévue [DATE]" at bounding box center [235, 323] width 292 height 91
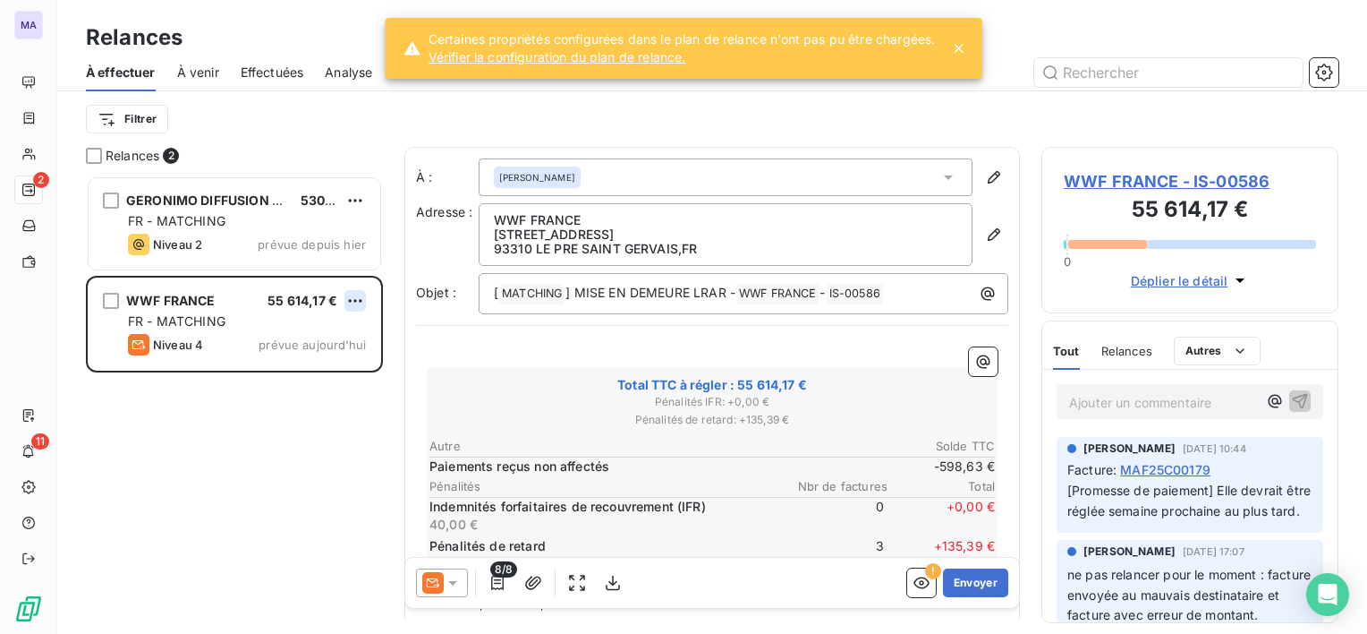
click at [362, 294] on html "MA 2 11 Relances À effectuer À venir Effectuées Analyse Filtrer Relances 2 GERO…" at bounding box center [683, 317] width 1367 height 634
click at [340, 329] on div "Replanifier cette action" at bounding box center [279, 336] width 160 height 29
select select "9"
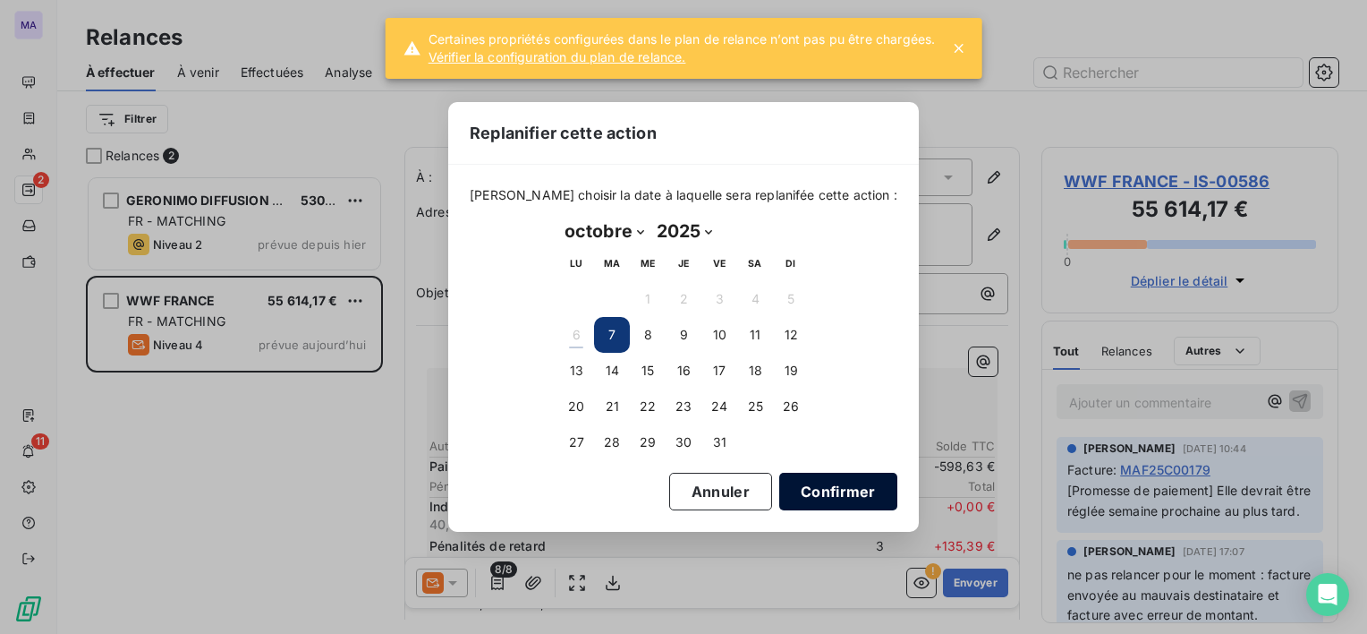
click at [798, 481] on button "Confirmer" at bounding box center [839, 492] width 118 height 38
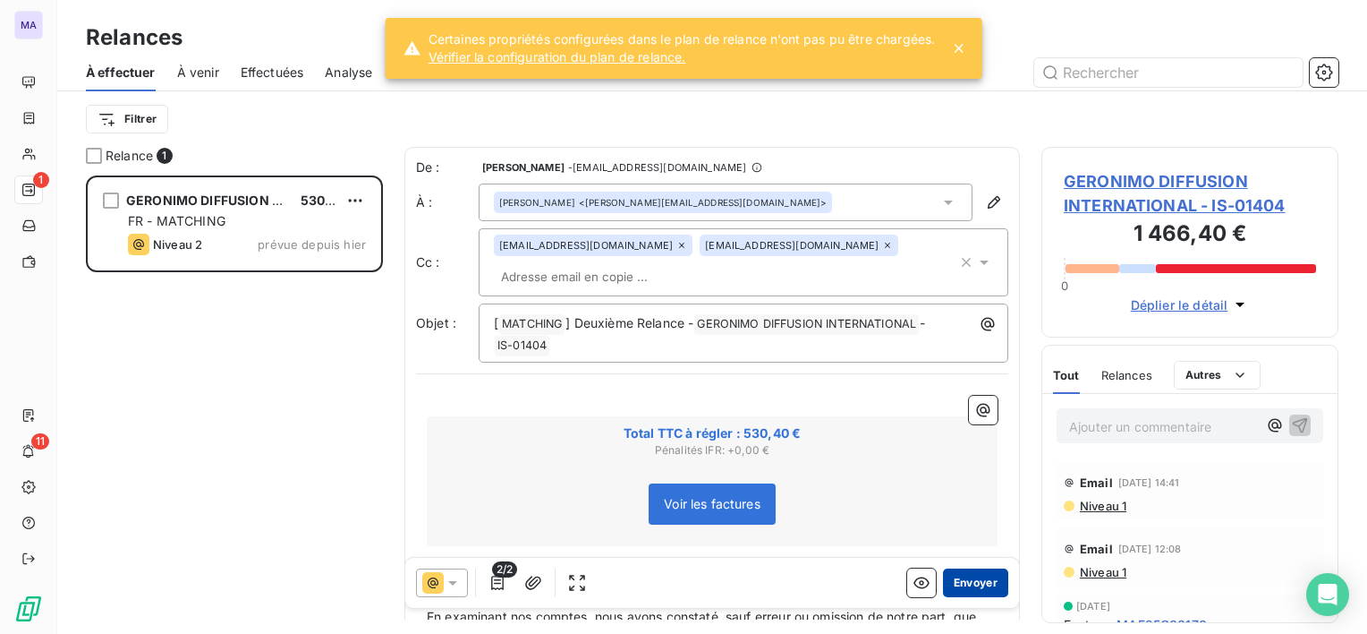
click at [965, 588] on button "Envoyer" at bounding box center [975, 582] width 65 height 29
